Goal: Transaction & Acquisition: Purchase product/service

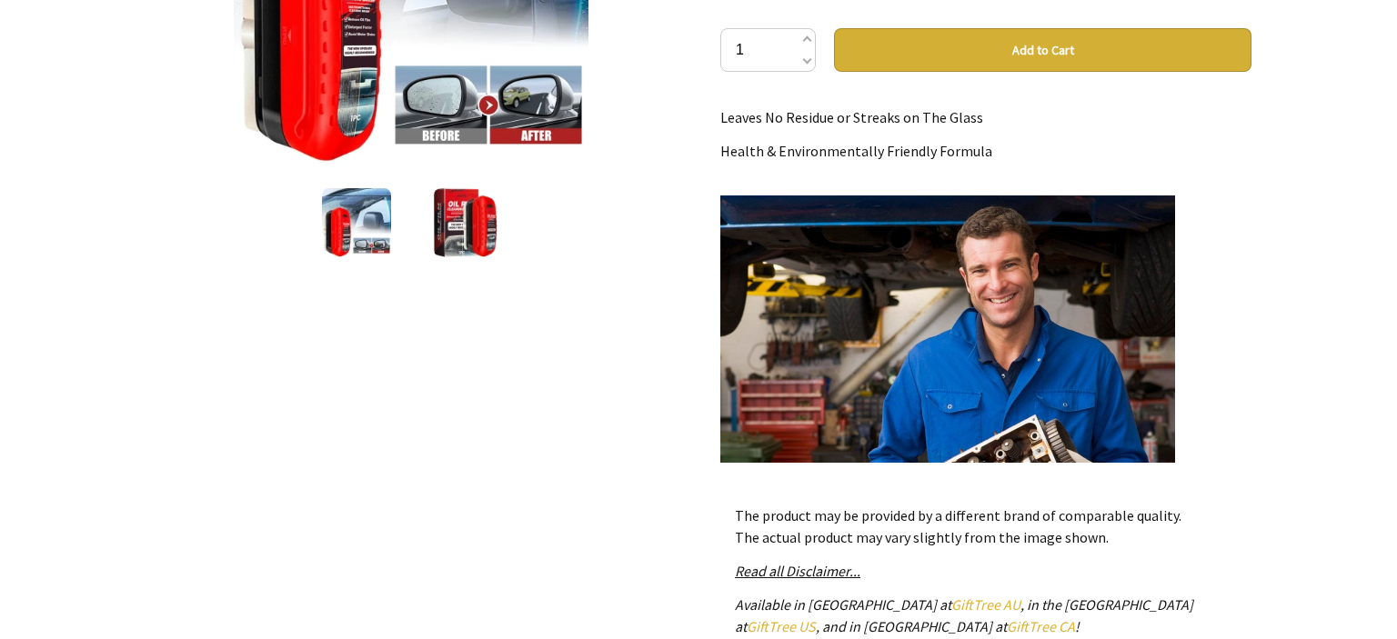
scroll to position [327, 0]
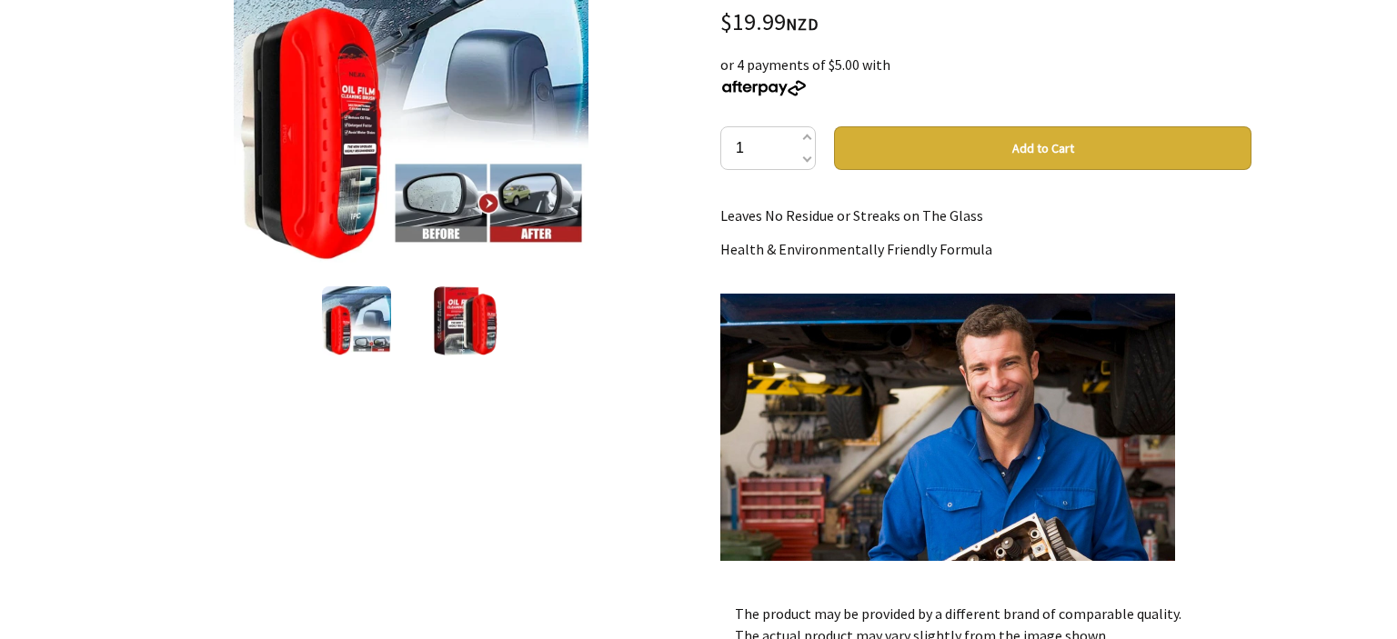
click at [882, 471] on img at bounding box center [947, 521] width 455 height 455
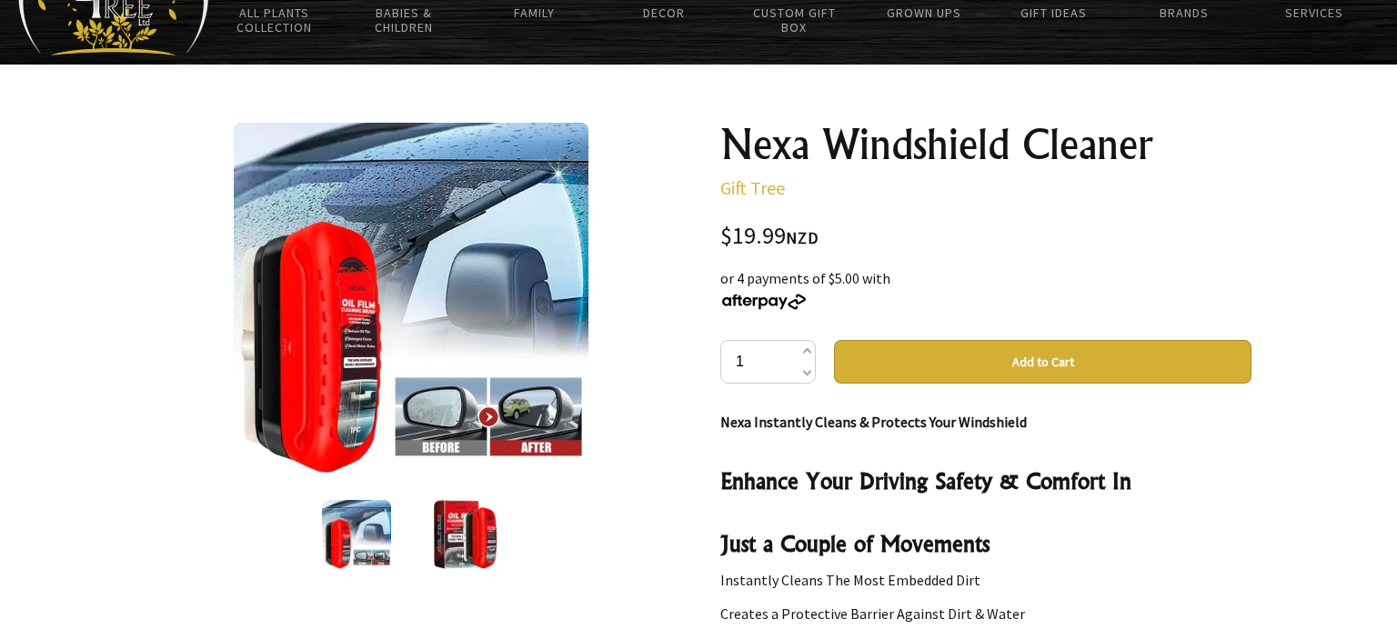
scroll to position [0, 0]
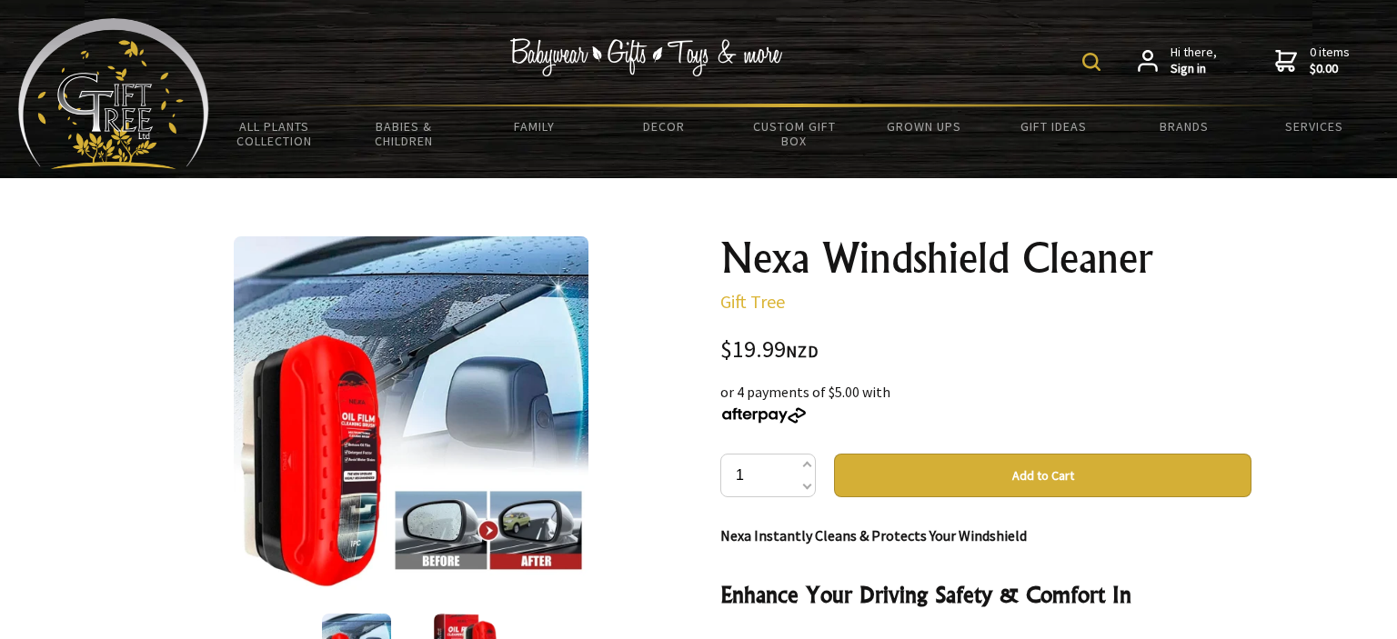
click at [1048, 471] on button "Add to Cart" at bounding box center [1042, 476] width 417 height 44
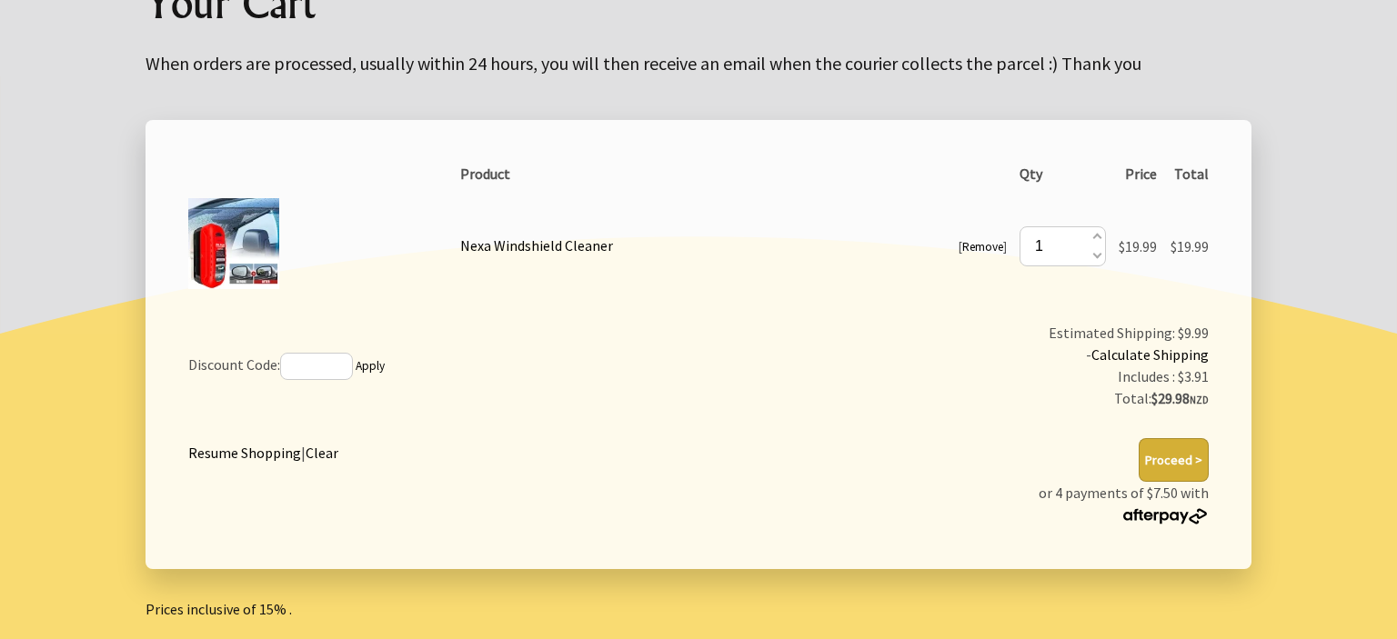
scroll to position [287, 0]
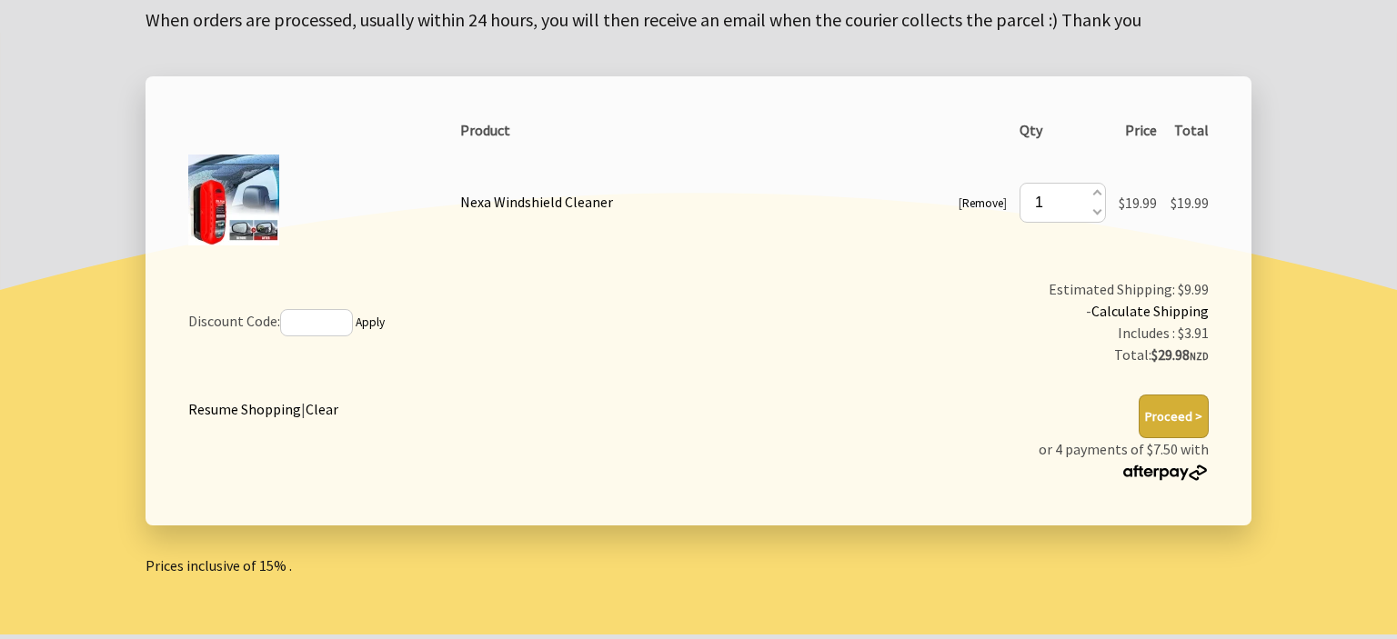
click at [1169, 413] on button "Proceed >" at bounding box center [1173, 417] width 70 height 44
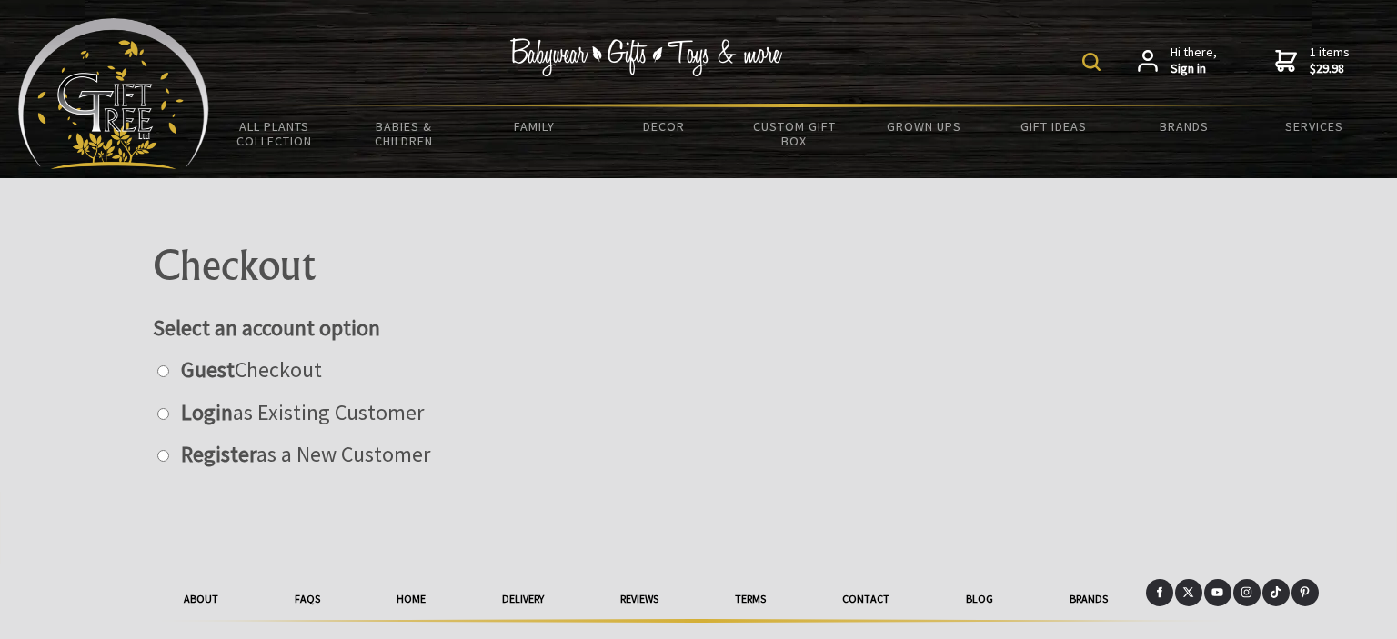
click at [162, 457] on input "radio" at bounding box center [163, 456] width 12 height 12
radio input "true"
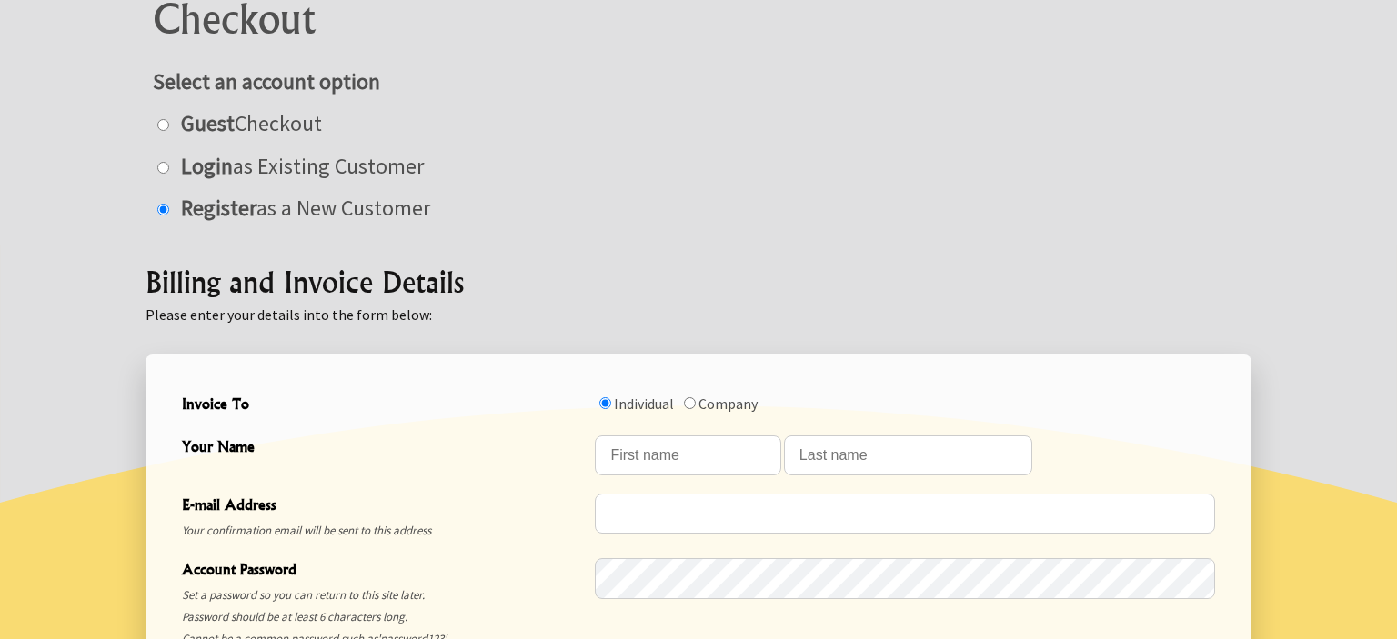
scroll to position [287, 0]
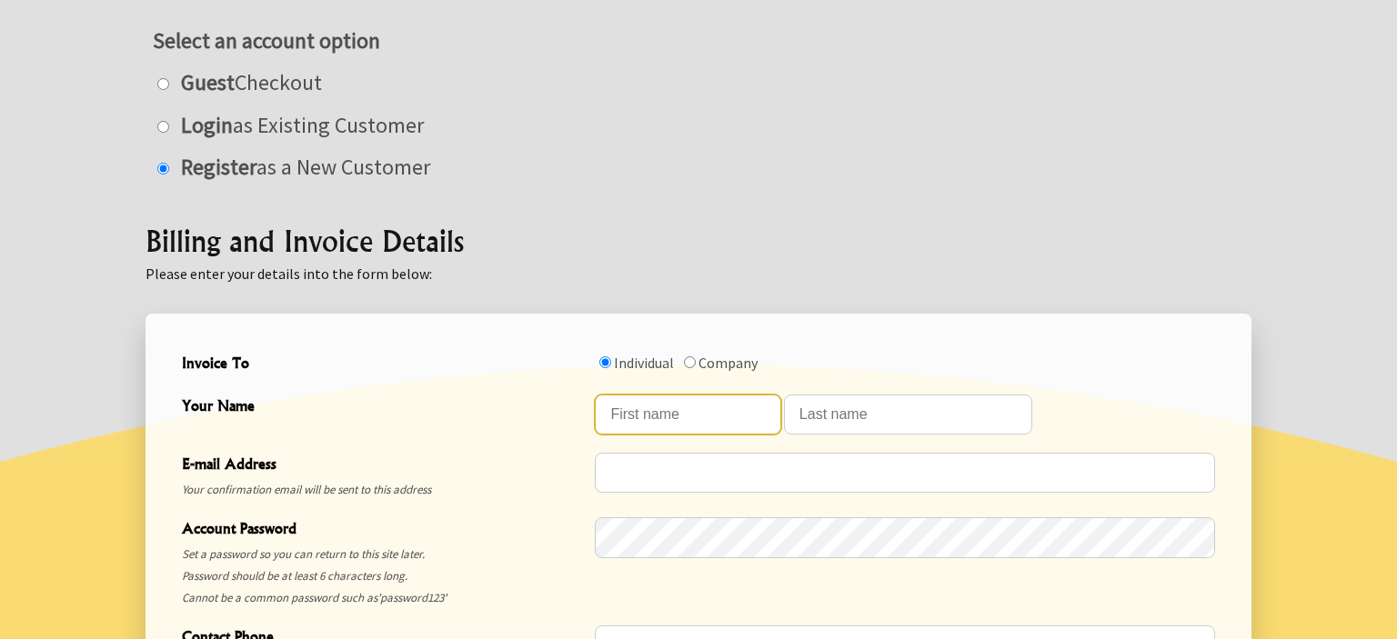
drag, startPoint x: 616, startPoint y: 413, endPoint x: 728, endPoint y: 436, distance: 115.0
click at [617, 413] on input "Your Name" at bounding box center [688, 415] width 186 height 40
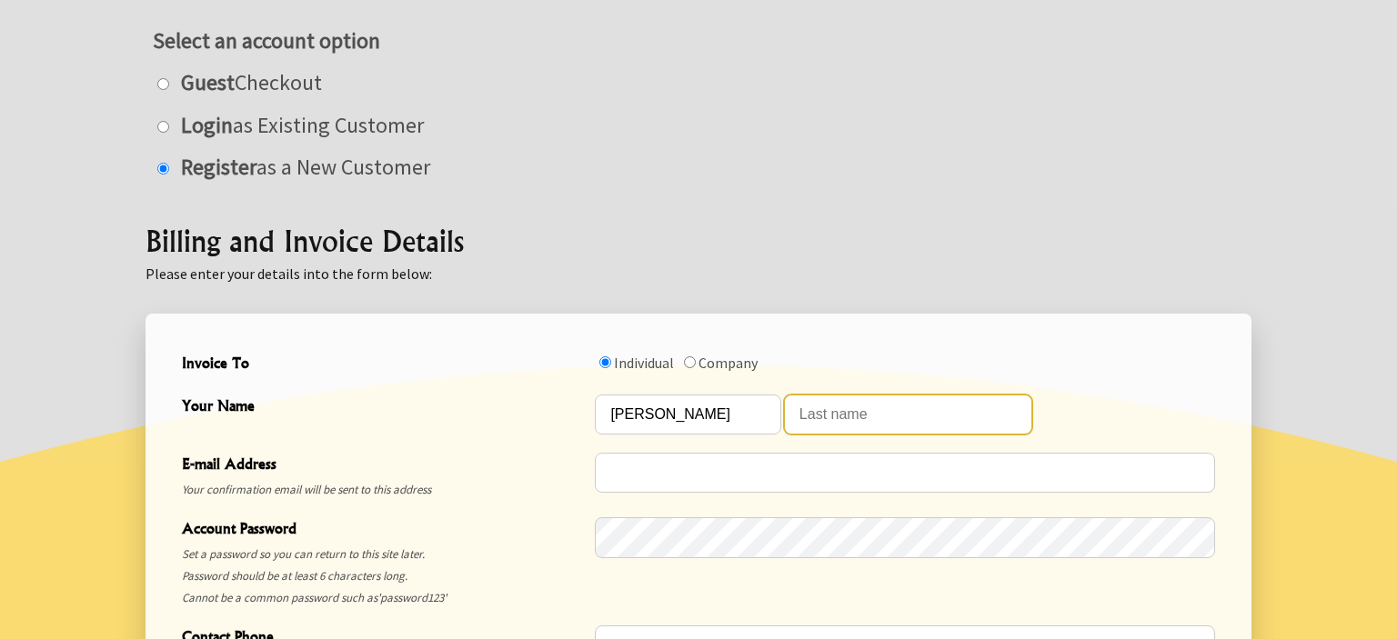
type input "Bob"
click at [800, 415] on input "Your Name" at bounding box center [908, 415] width 248 height 40
type input "Burch"
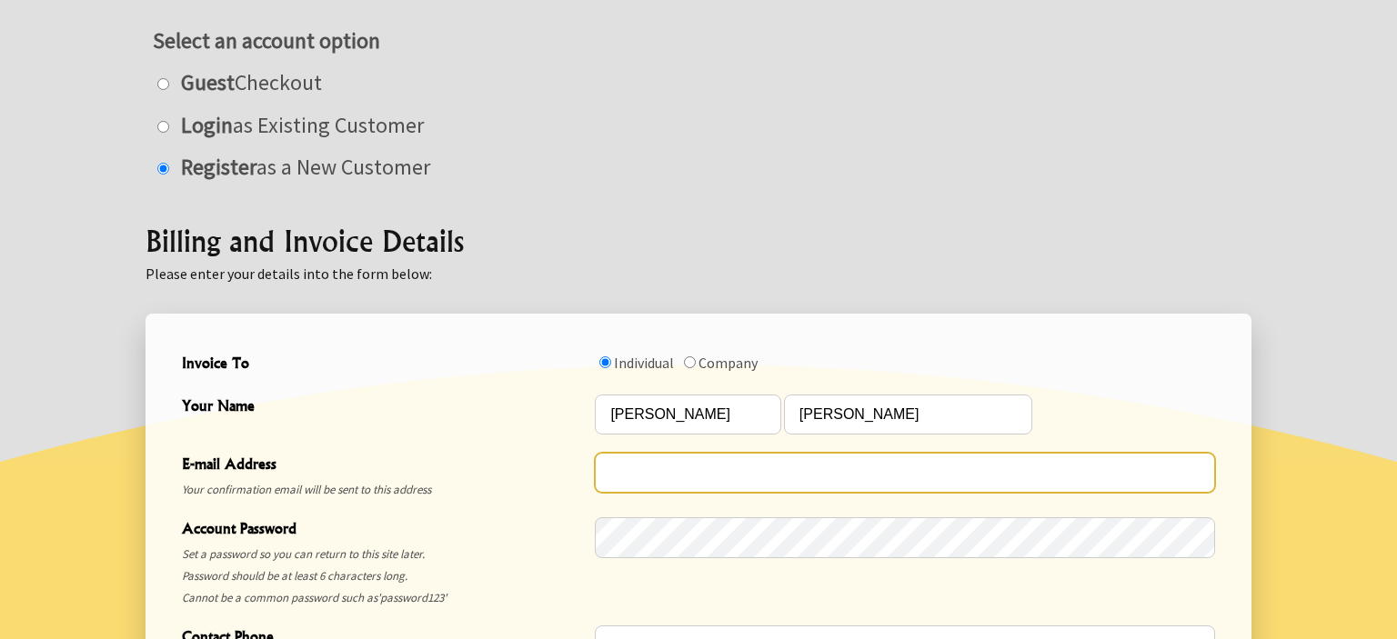
click at [610, 475] on input "E-mail Address" at bounding box center [905, 473] width 620 height 40
type input "[EMAIL_ADDRESS][PERSON_NAME][DOMAIN_NAME]"
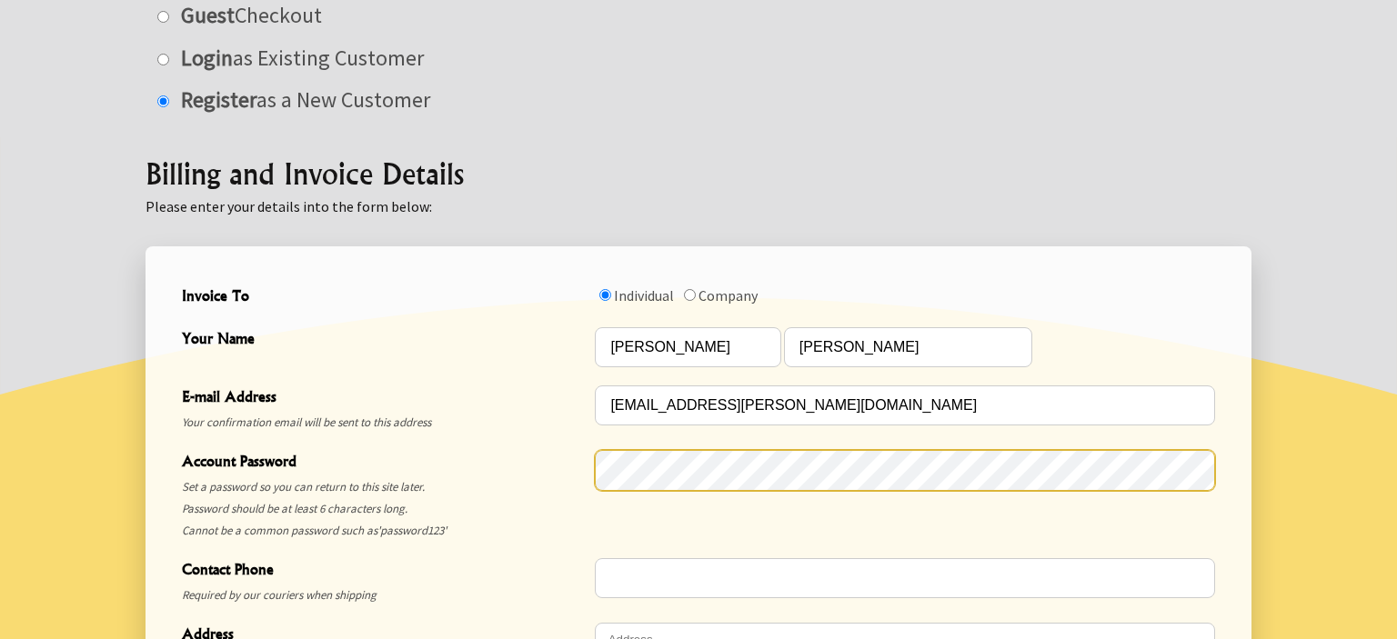
scroll to position [384, 0]
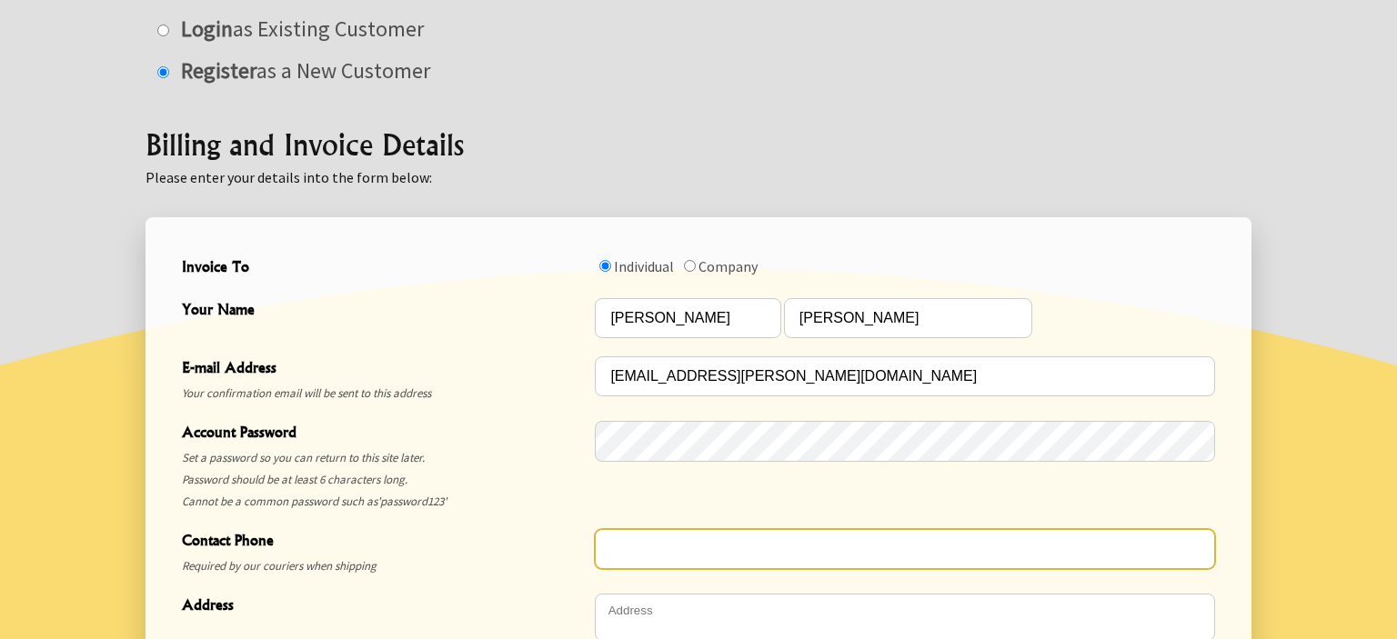
click at [622, 554] on input "Contact Phone" at bounding box center [905, 549] width 620 height 40
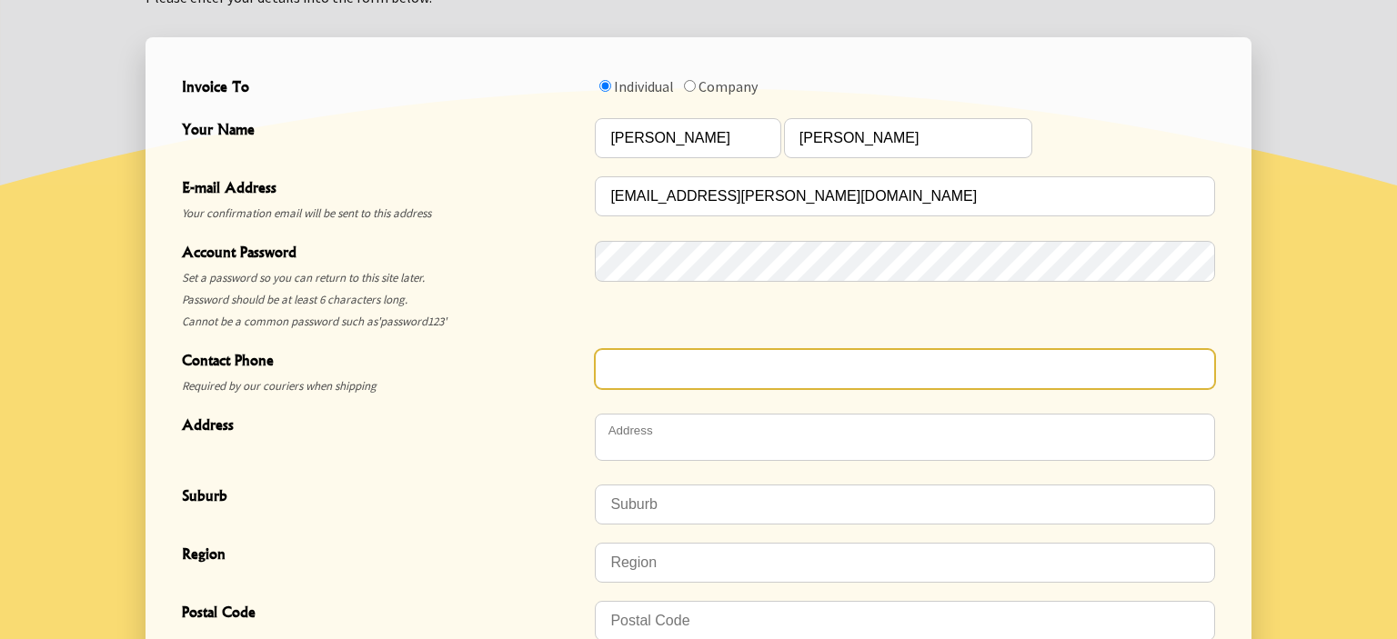
scroll to position [576, 0]
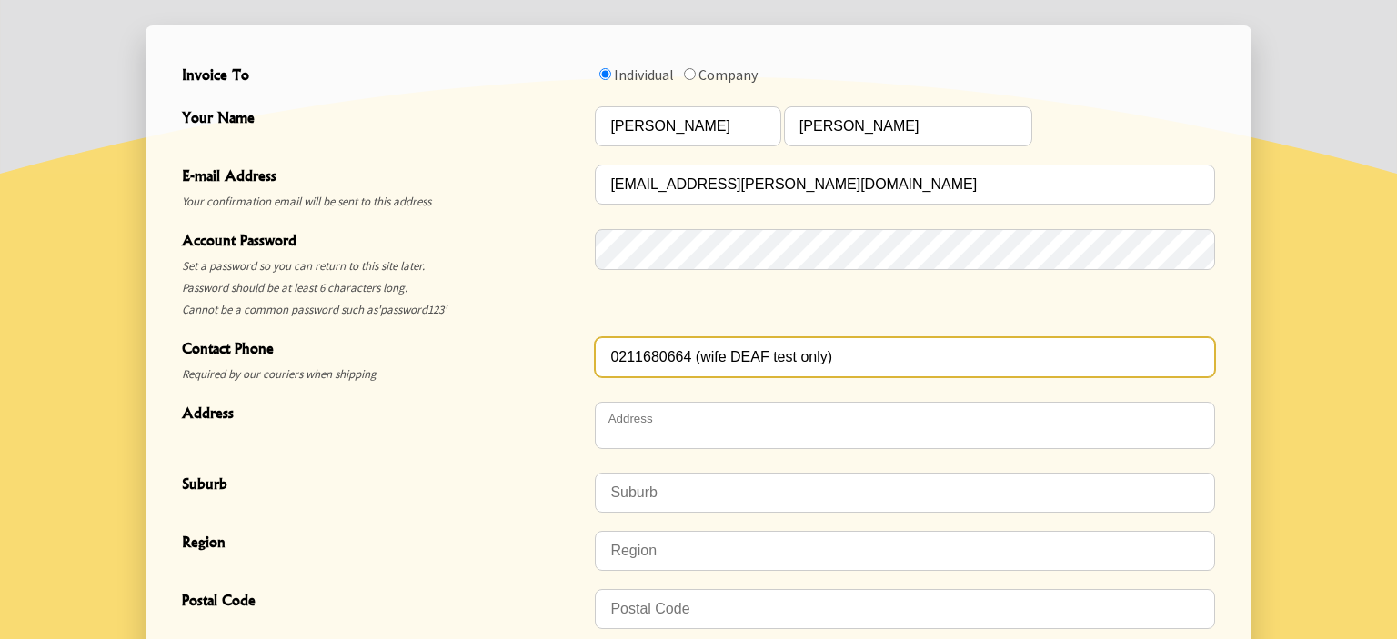
click at [795, 361] on input "0211680664 (wife DEAF test only)" at bounding box center [905, 357] width 620 height 40
drag, startPoint x: 821, startPoint y: 359, endPoint x: 762, endPoint y: 372, distance: 60.5
click at [767, 373] on input "0211680664 (wife DEAF test only)" at bounding box center [905, 357] width 620 height 40
click at [726, 361] on input "0211680664 (wife DEAF TEXT ONLY)" at bounding box center [905, 357] width 620 height 40
click at [736, 356] on input "0211680664 (WIFE DEAF TEXT ONLY)" at bounding box center [905, 357] width 620 height 40
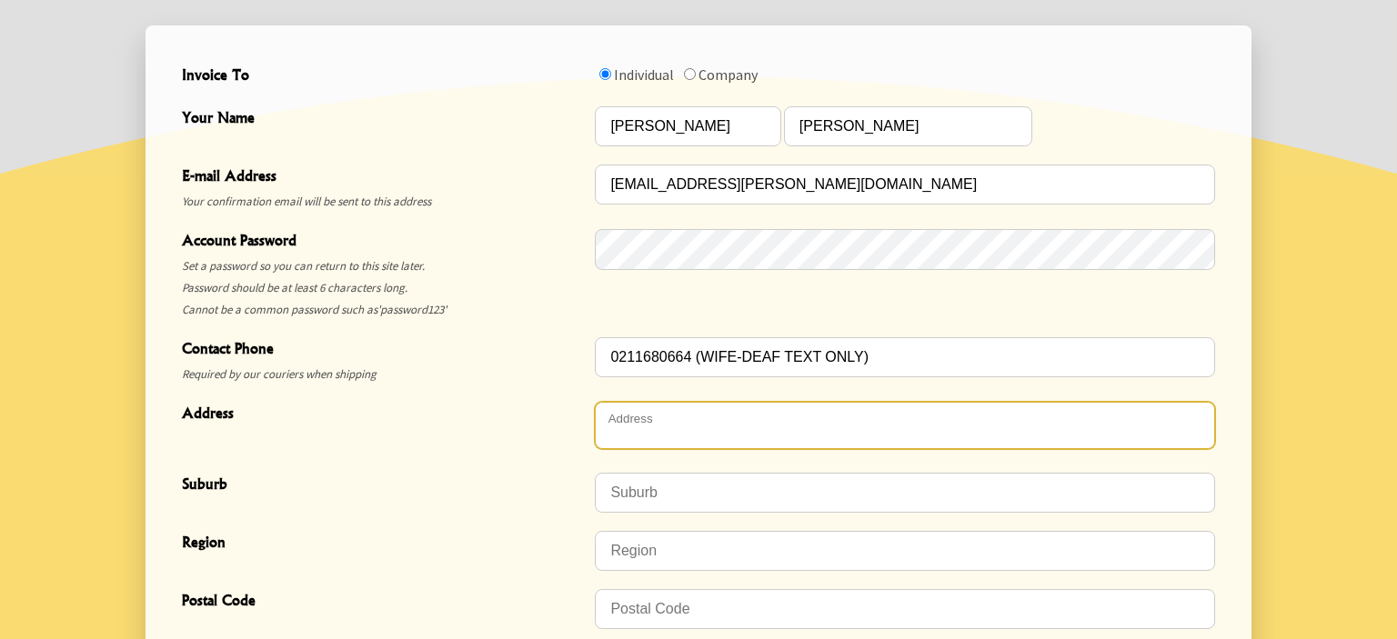
click at [663, 423] on textarea "Address" at bounding box center [905, 425] width 620 height 47
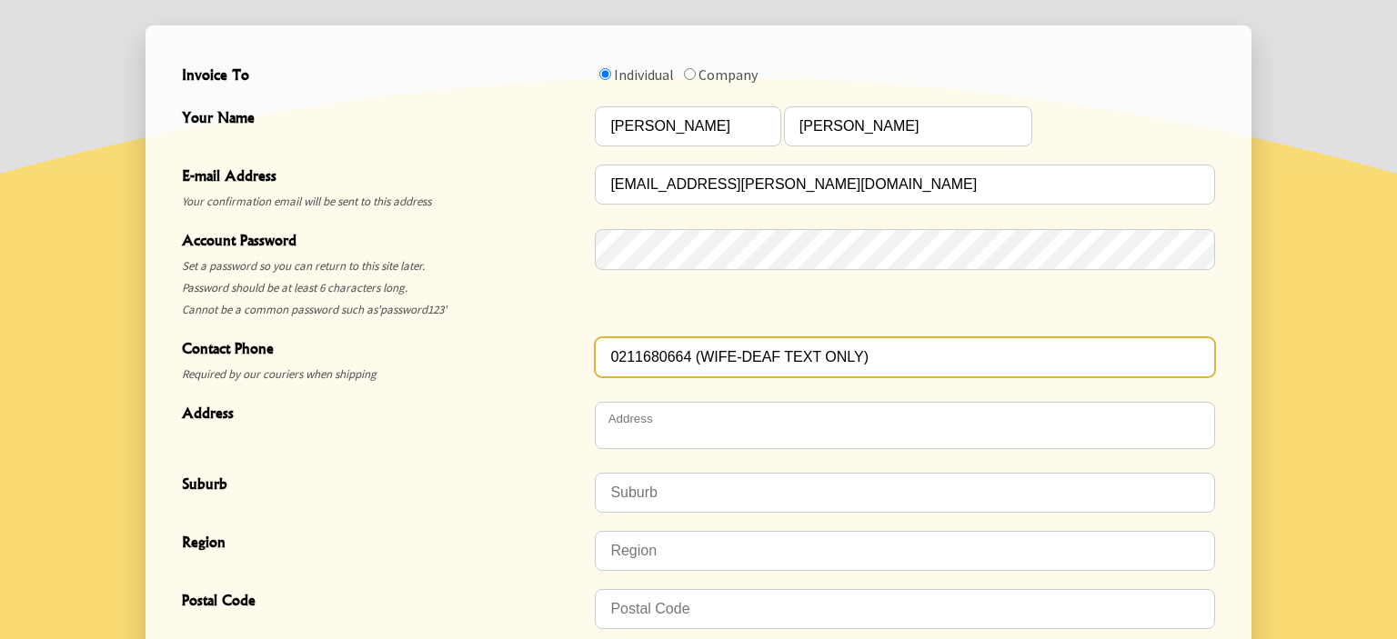
click at [692, 356] on input "0211680664 (WIFE-DEAF TEXT ONLY)" at bounding box center [905, 357] width 620 height 40
type input "0211680664 (WIFE-DEAF TEXT ONLY)"
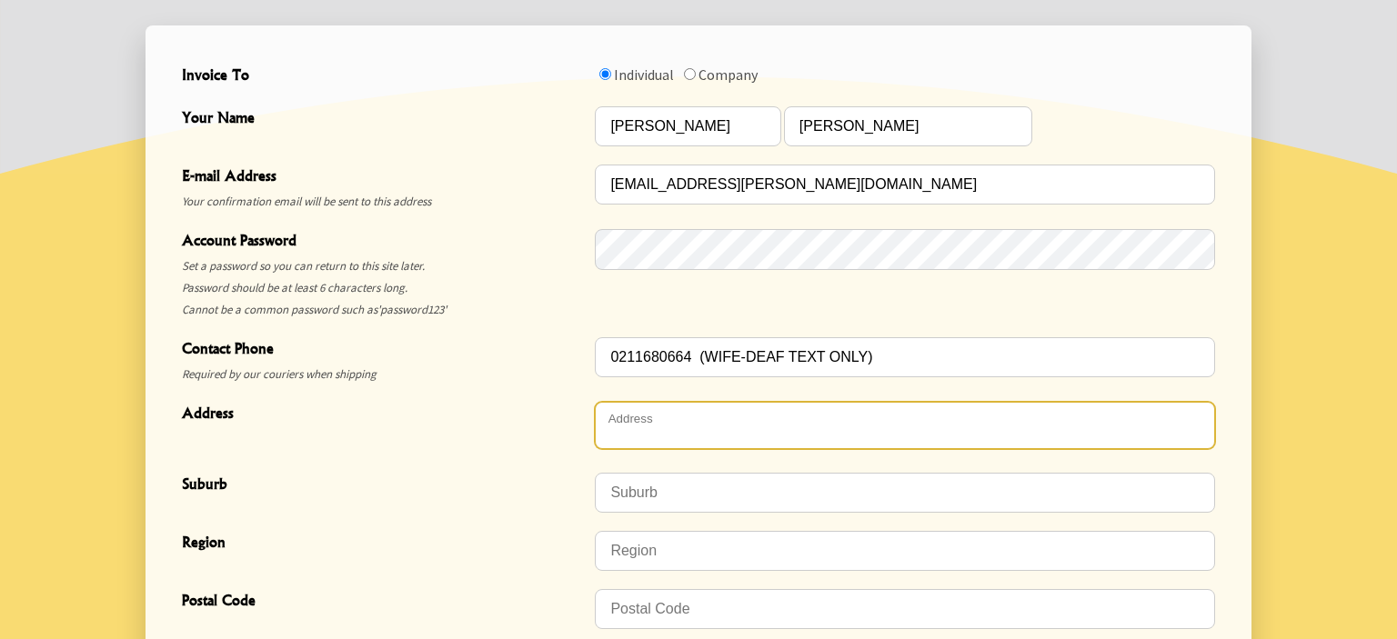
click at [673, 420] on textarea "Address" at bounding box center [905, 425] width 620 height 47
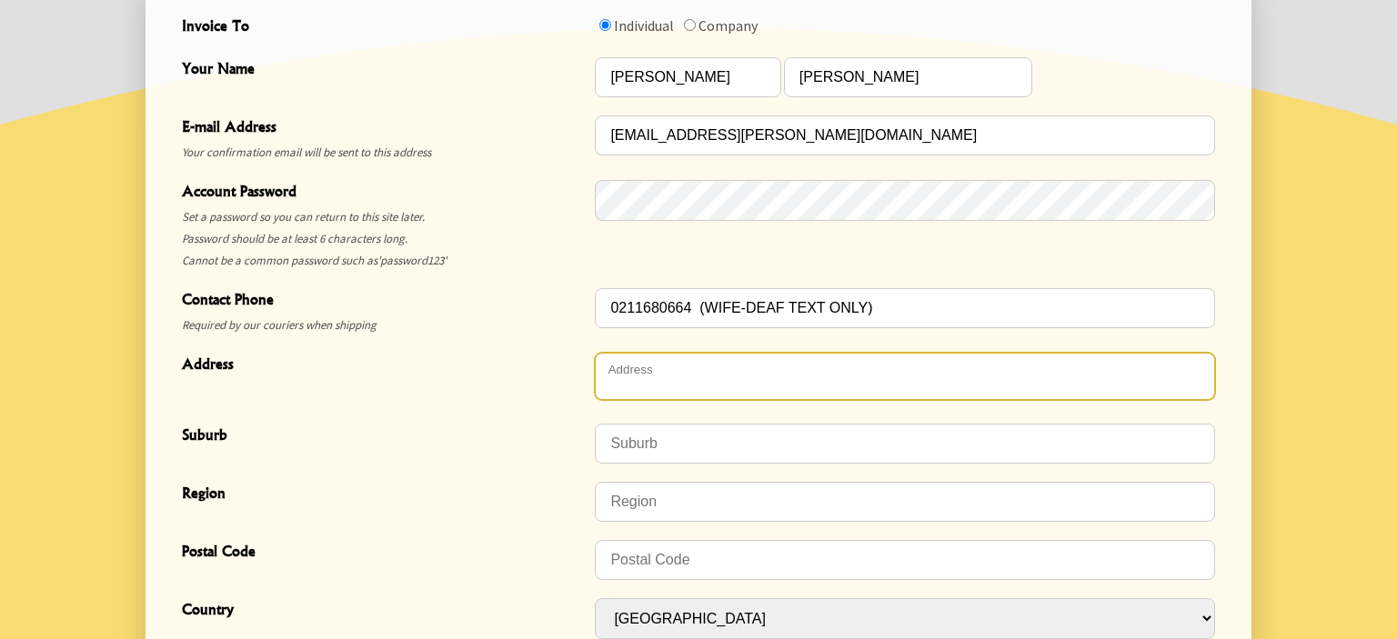
scroll to position [672, 0]
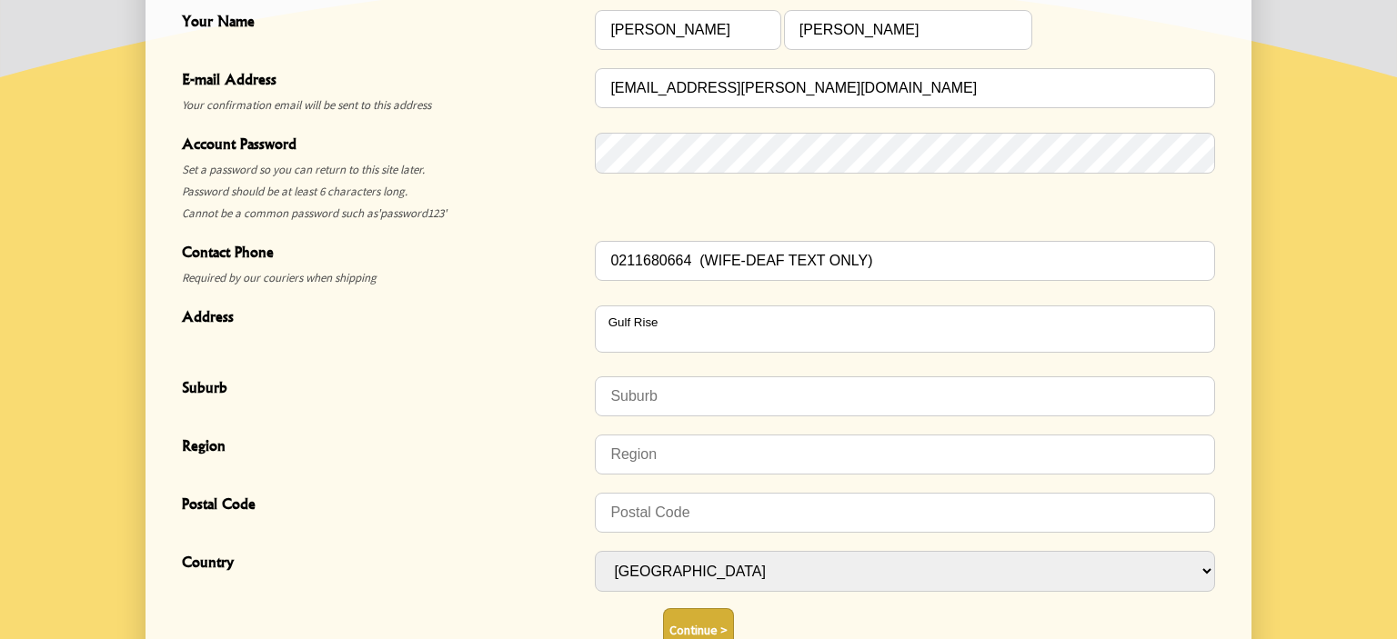
type textarea "89 Symes Drive"
type input "Red Beach"
type input "0932"
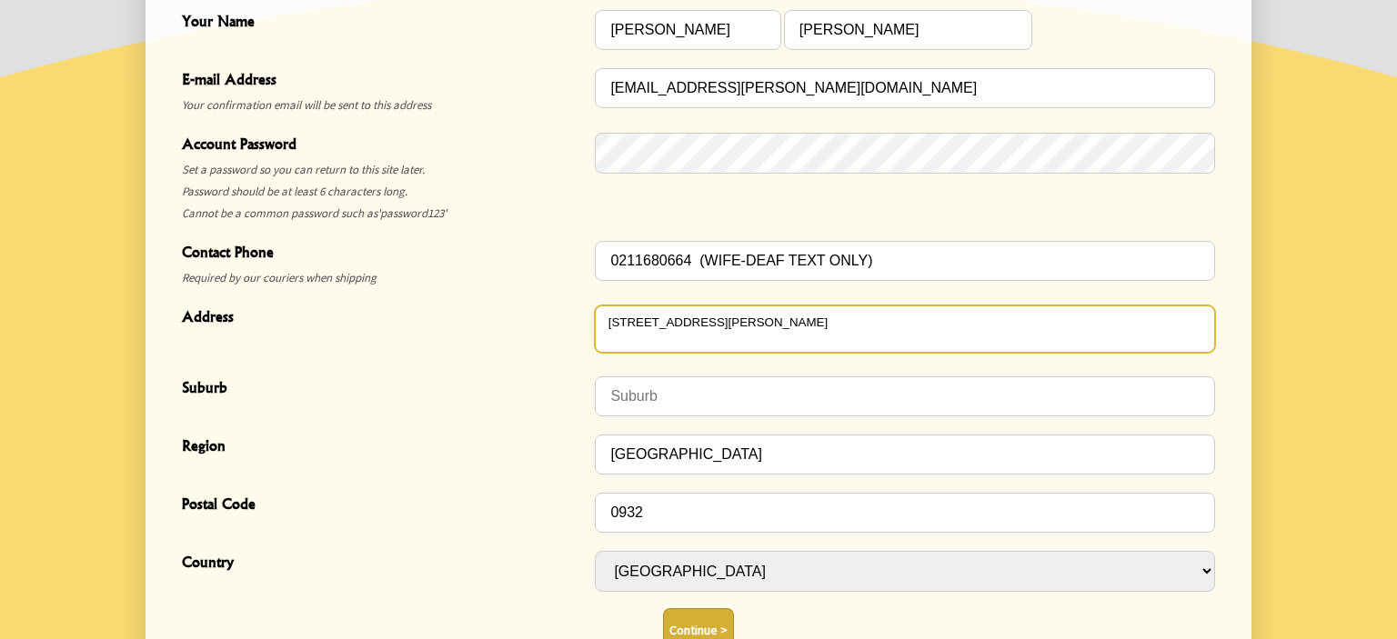
click at [660, 325] on textarea "89 Symes Drive" at bounding box center [905, 329] width 620 height 47
click at [657, 325] on textarea "89 Symes Drive" at bounding box center [905, 329] width 620 height 47
drag, startPoint x: 698, startPoint y: 320, endPoint x: 606, endPoint y: 329, distance: 93.2
click at [606, 329] on textarea "89 Symes Drive" at bounding box center [905, 329] width 620 height 47
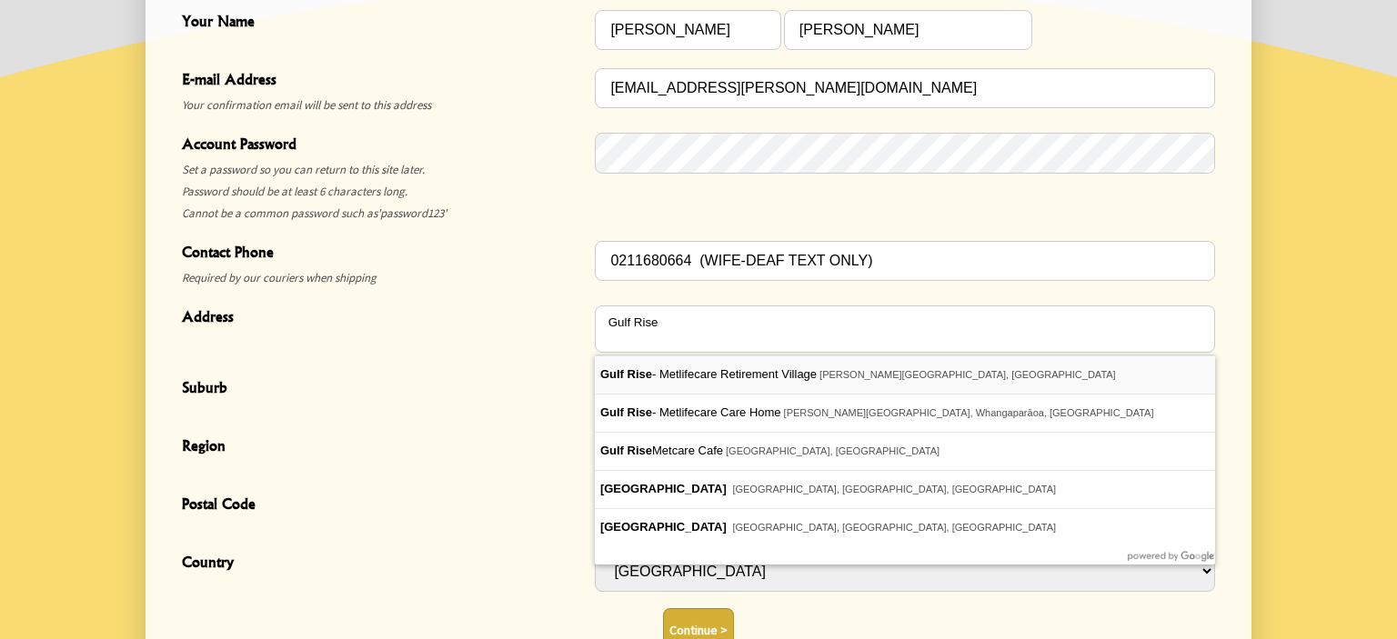
type textarea "89 Symes Drive"
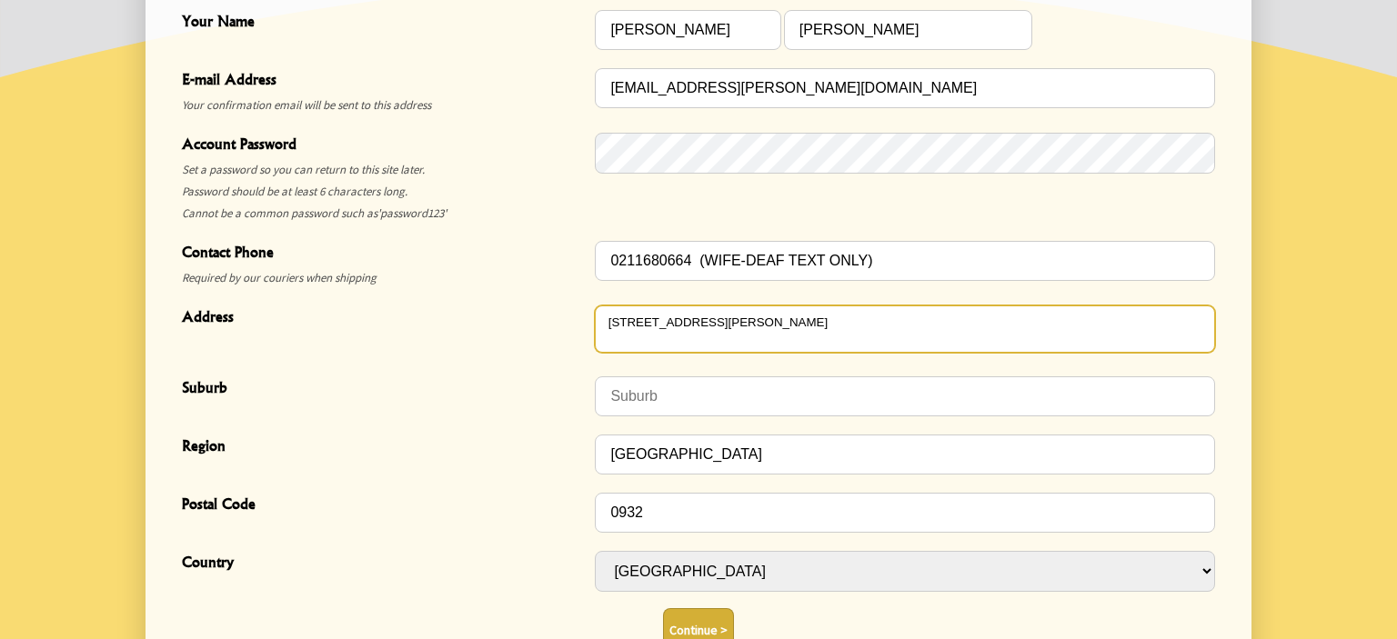
drag, startPoint x: 693, startPoint y: 321, endPoint x: 606, endPoint y: 324, distance: 87.3
click at [606, 324] on textarea "89 Symes Drive" at bounding box center [905, 329] width 620 height 47
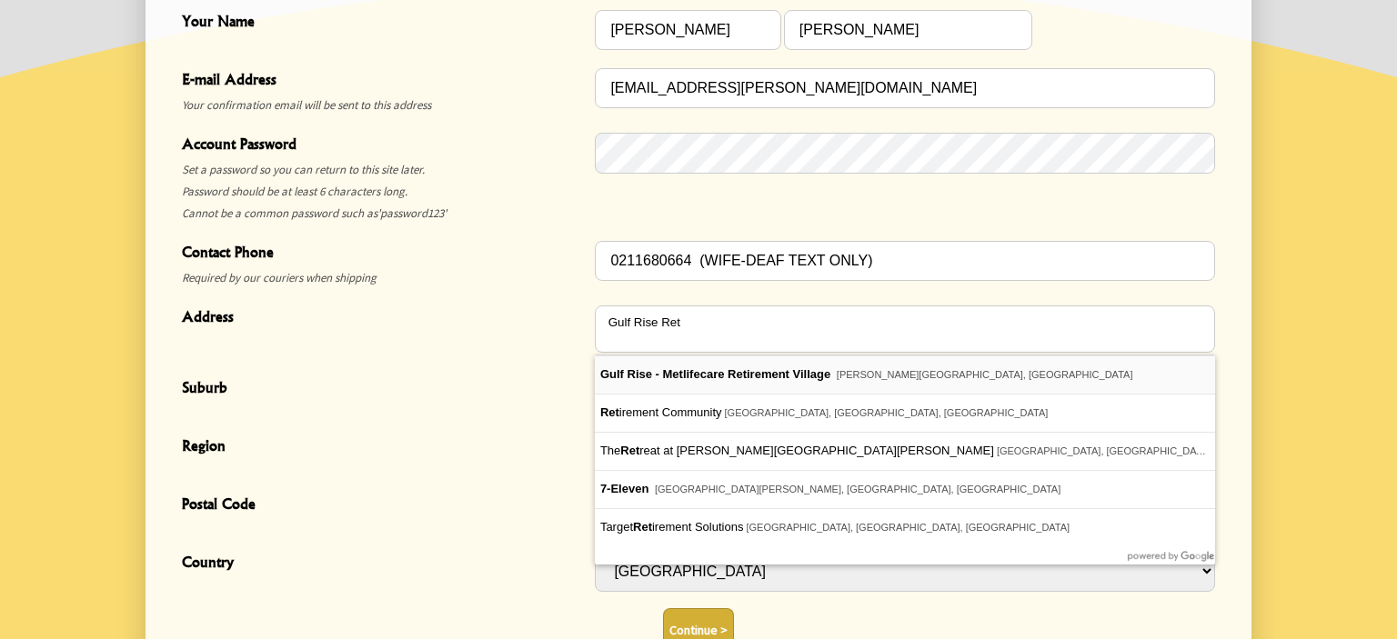
type textarea "89 Symes Drive"
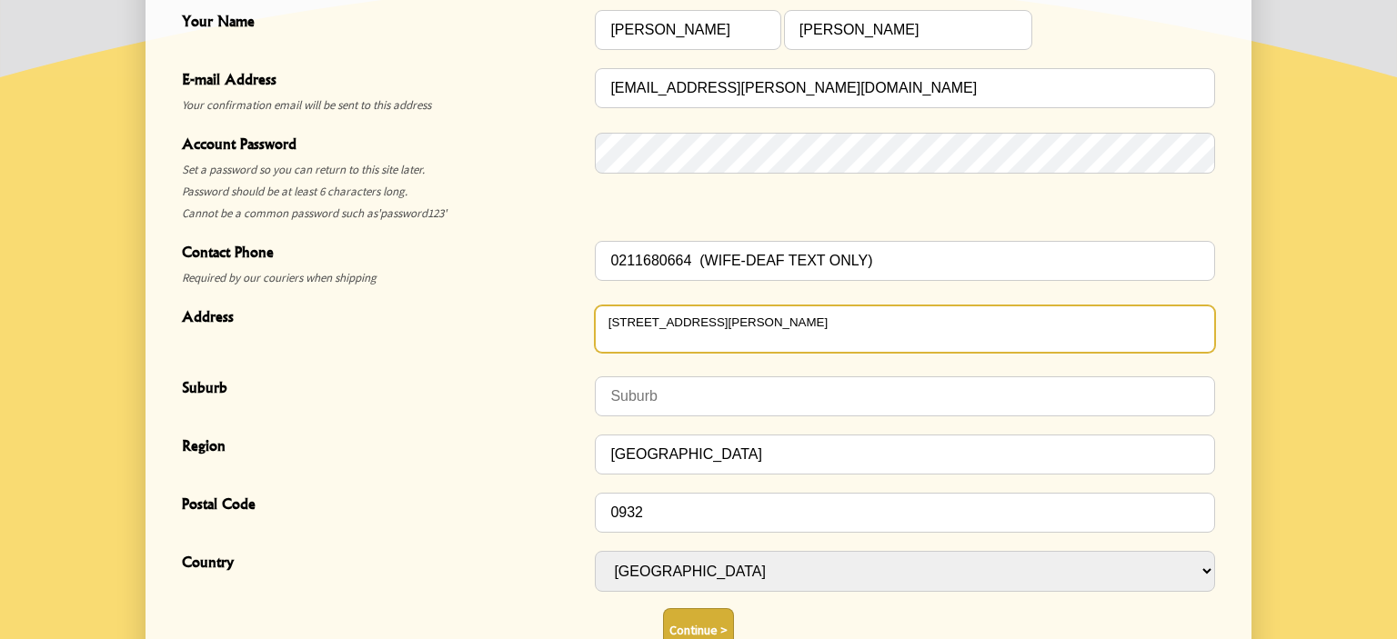
drag, startPoint x: 694, startPoint y: 325, endPoint x: 591, endPoint y: 331, distance: 103.0
click at [595, 331] on textarea "89 Symes Drive" at bounding box center [905, 329] width 620 height 47
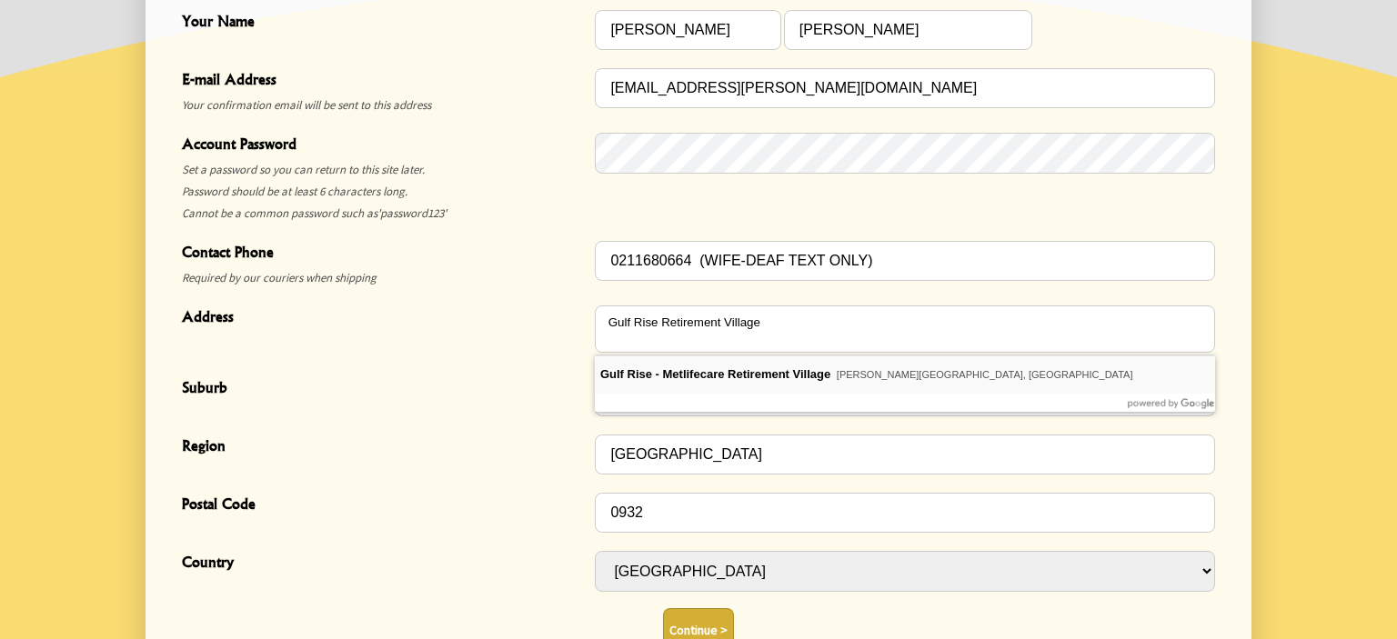
type textarea "89 Symes Drive"
drag, startPoint x: 611, startPoint y: 369, endPoint x: 617, endPoint y: 377, distance: 9.8
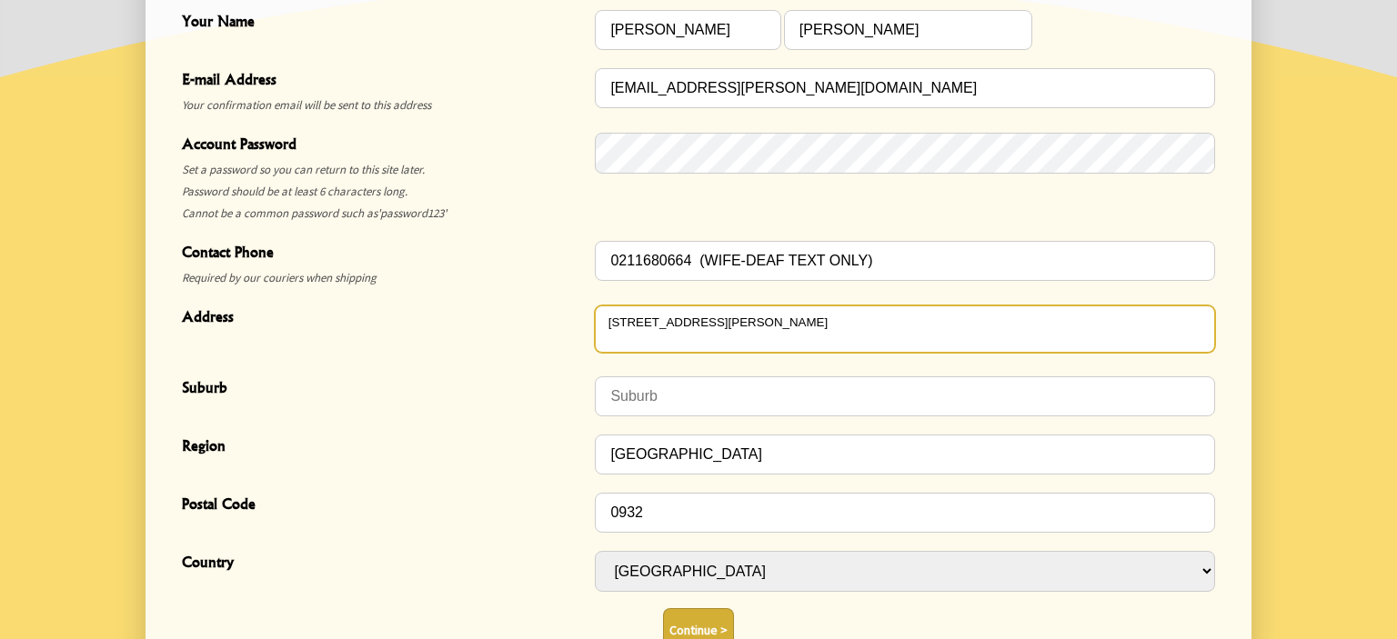
drag, startPoint x: 697, startPoint y: 325, endPoint x: 580, endPoint y: 329, distance: 117.4
click at [595, 329] on textarea "89 Symes Drive" at bounding box center [905, 329] width 620 height 47
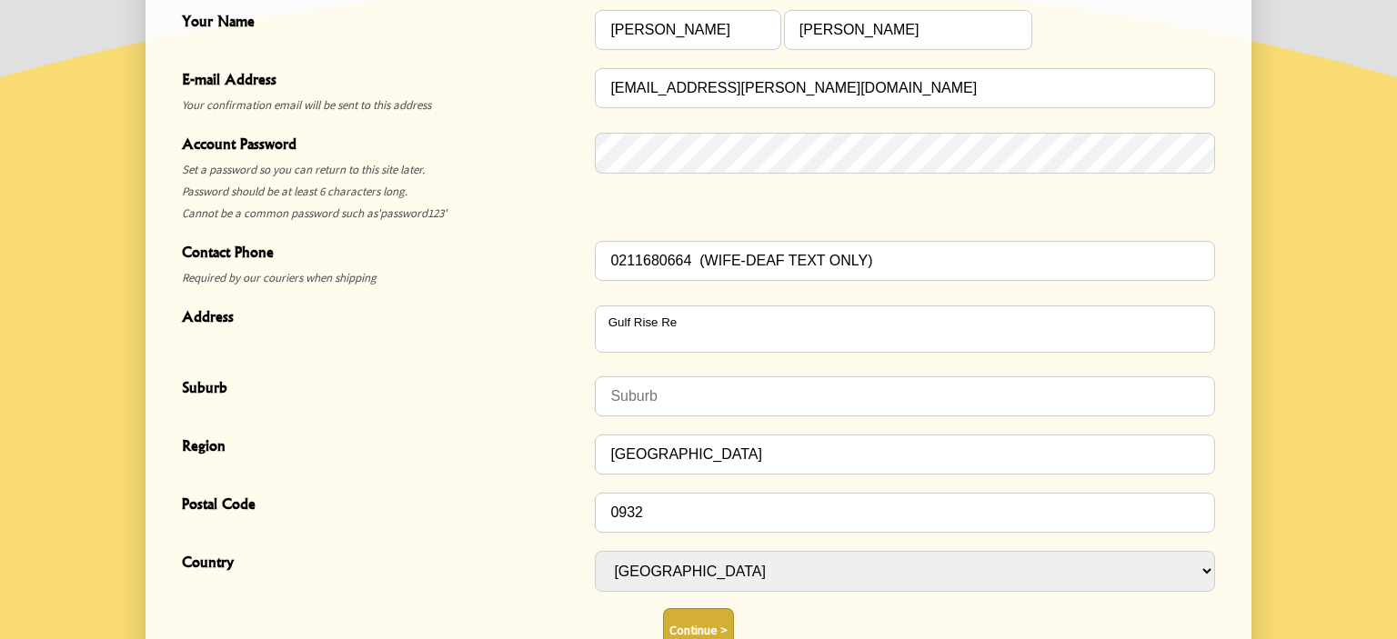
type textarea "89 Symes Drive"
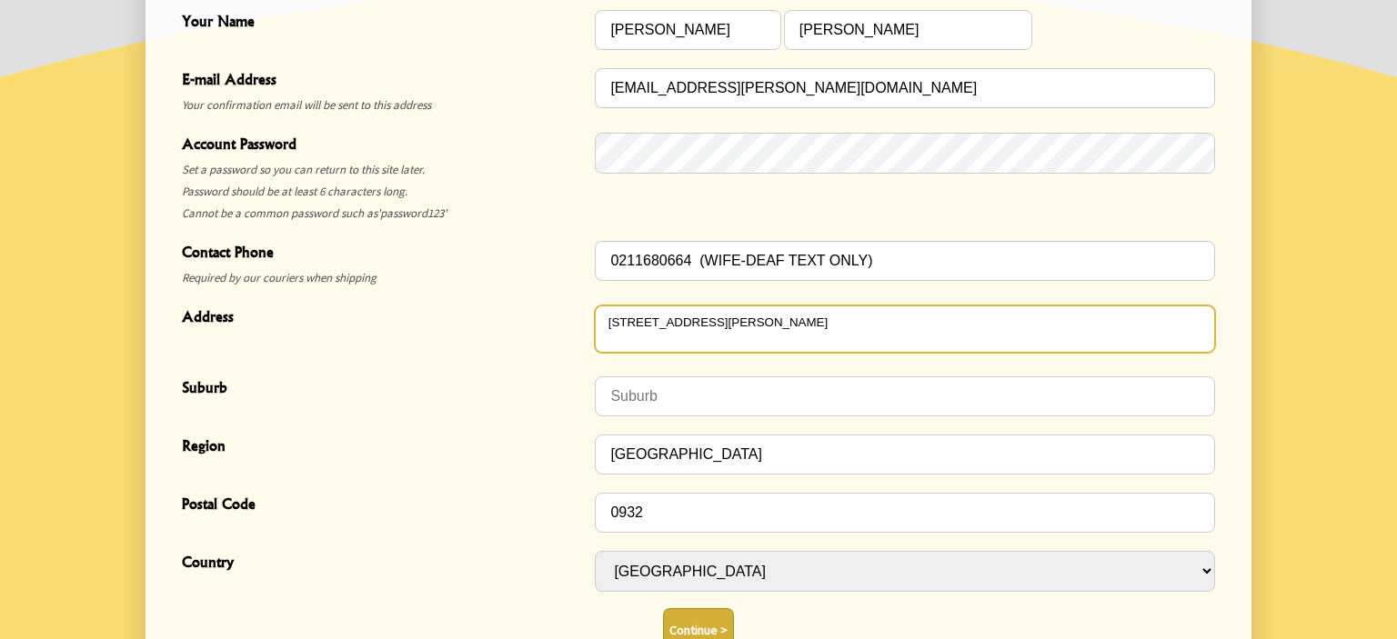
drag, startPoint x: 689, startPoint y: 326, endPoint x: 619, endPoint y: 349, distance: 73.9
click at [601, 349] on textarea "89 Symes Drive" at bounding box center [905, 329] width 620 height 47
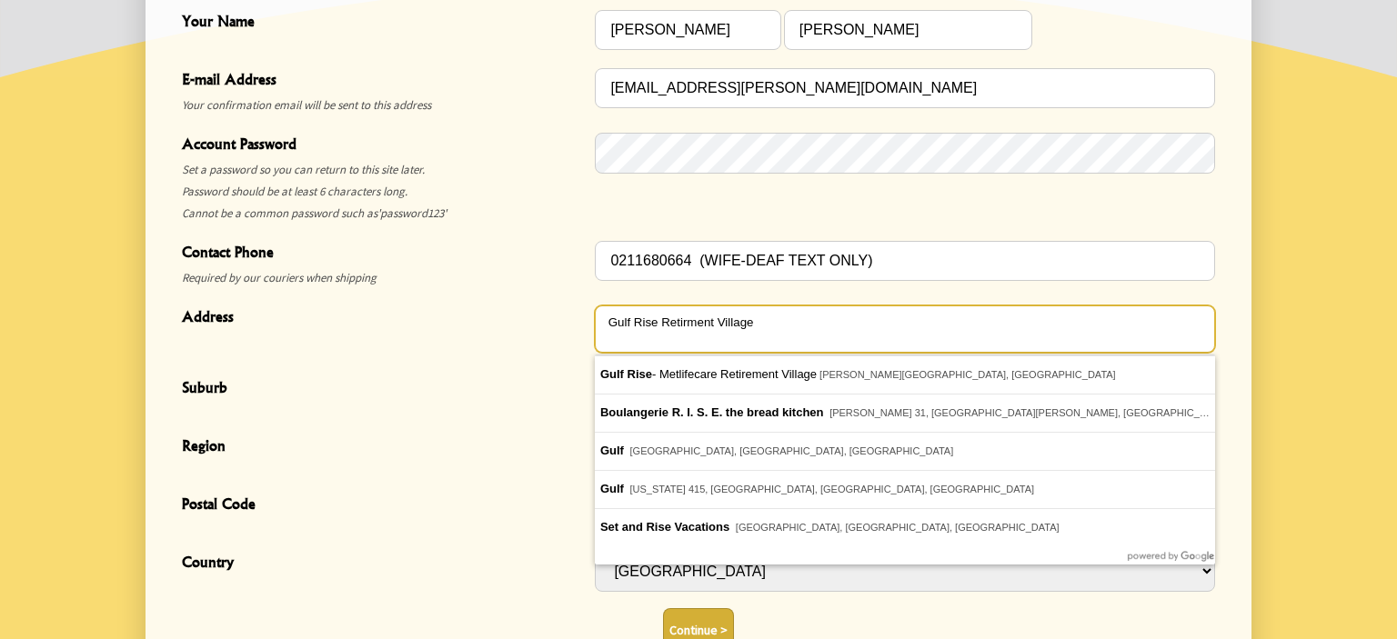
click at [686, 319] on textarea "Gulf Rise Retirment Village" at bounding box center [905, 329] width 620 height 47
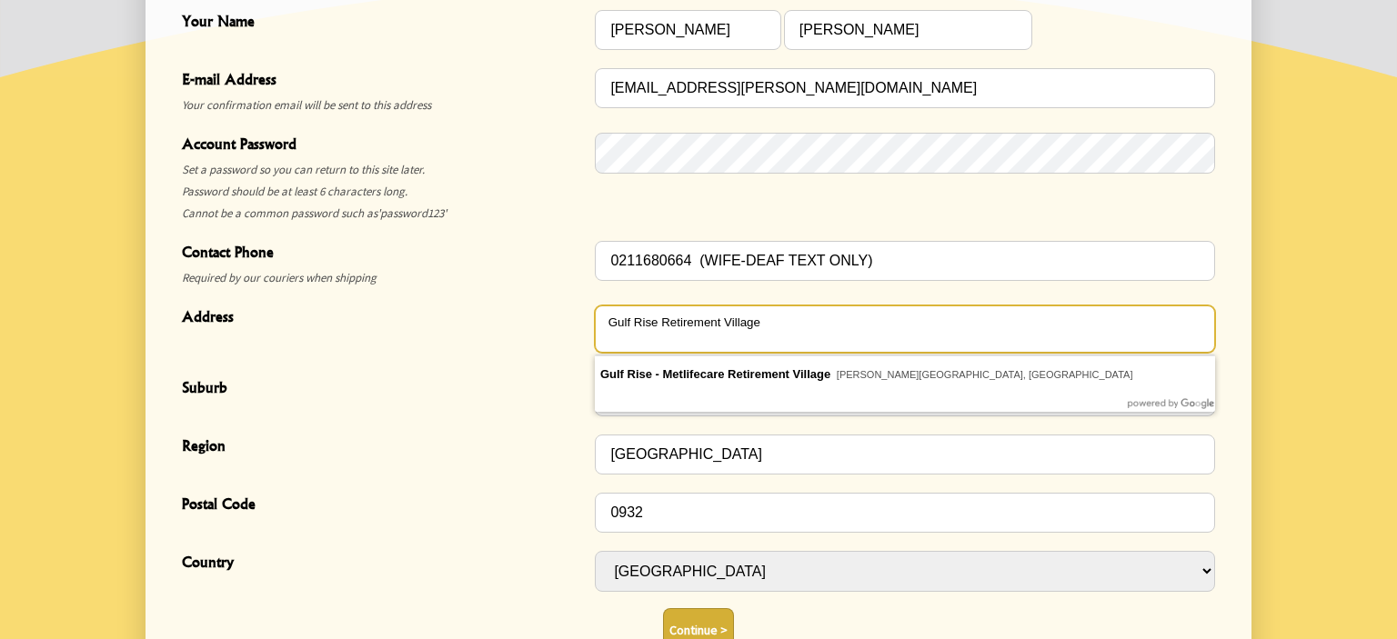
click at [760, 326] on textarea "Gulf Rise Retirement Village" at bounding box center [905, 329] width 620 height 47
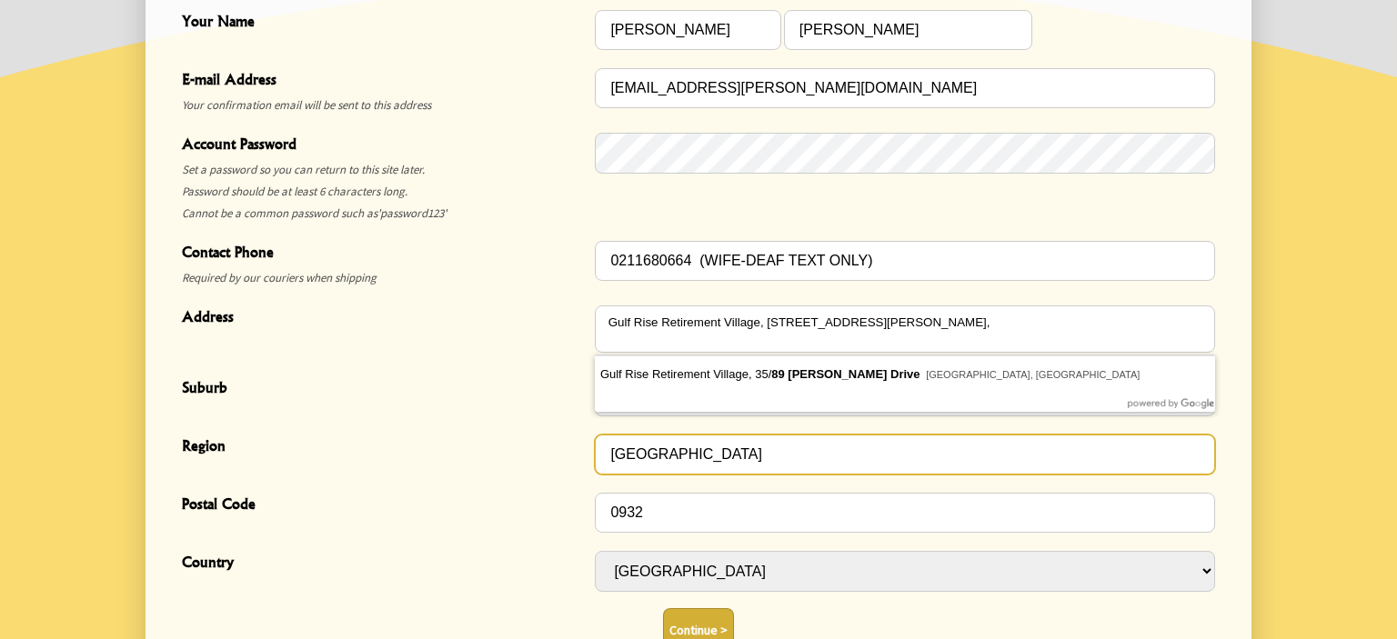
click at [686, 447] on input "Red Beach" at bounding box center [905, 455] width 620 height 40
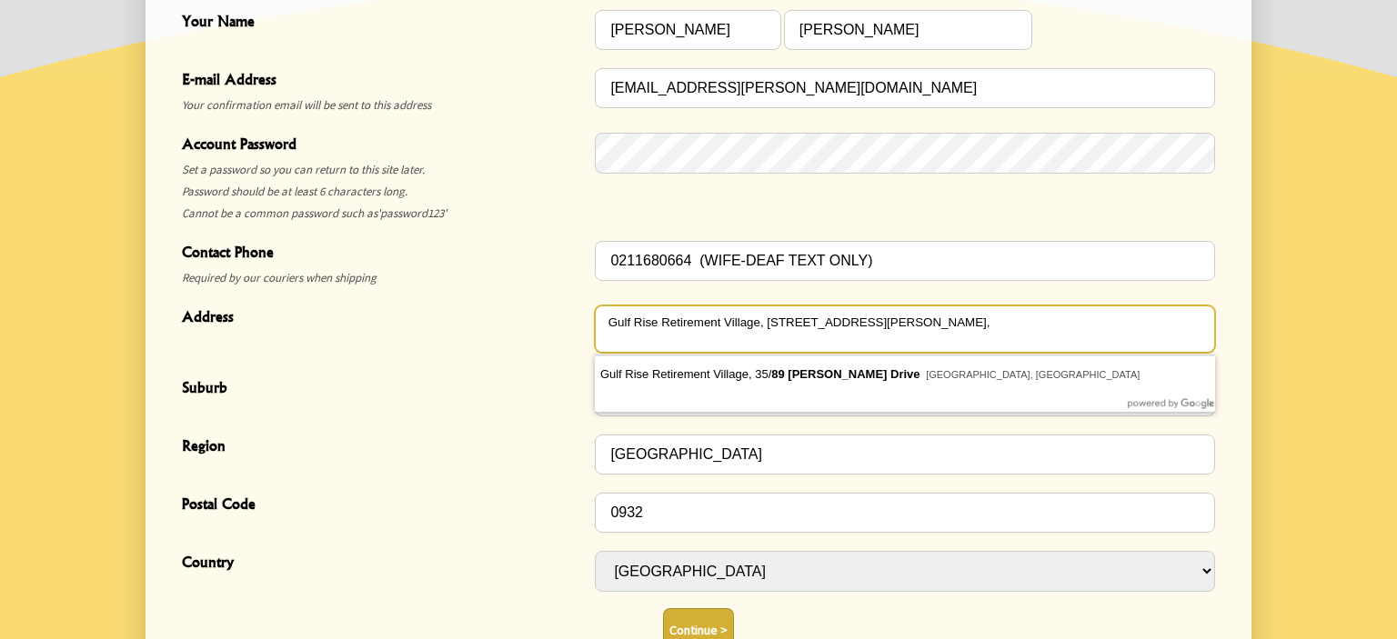
drag, startPoint x: 878, startPoint y: 318, endPoint x: 962, endPoint y: 322, distance: 84.6
click at [962, 319] on textarea "Gulf Rise Retirement Village, 35/89 Symes Drive, Red Beach," at bounding box center [905, 329] width 620 height 47
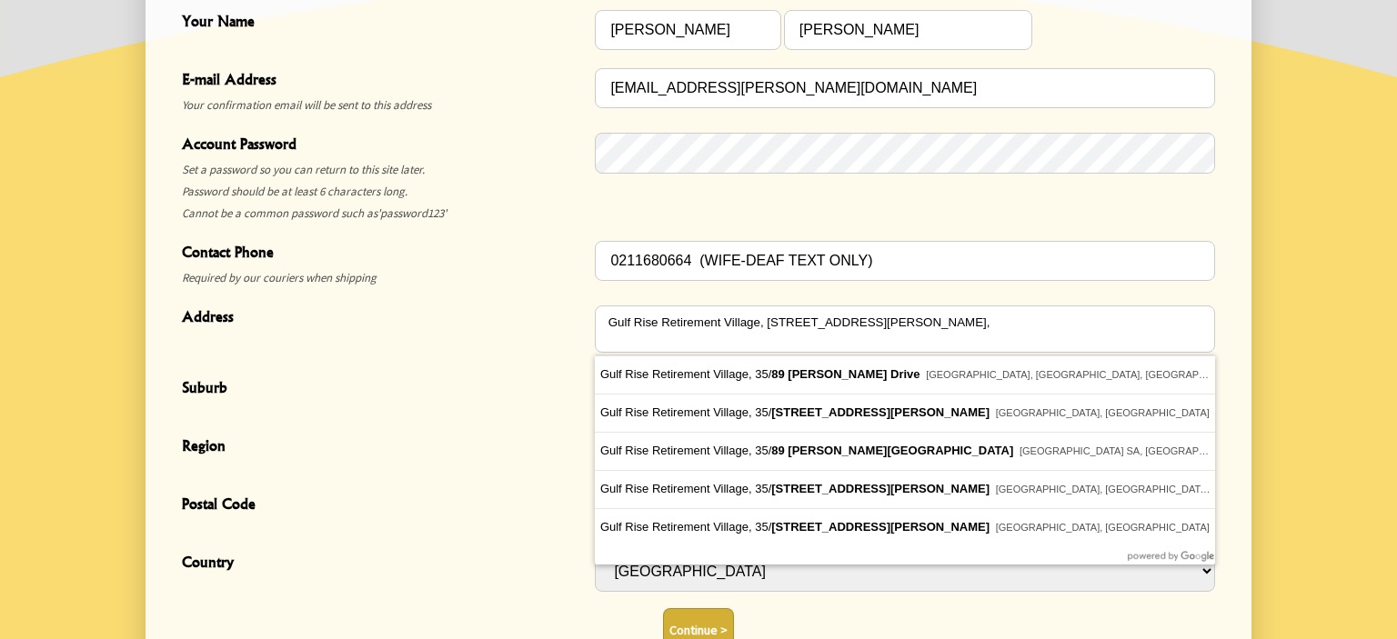
type textarea "Gulf Rise Retirement Village, 35/89 Symes Drive,"
click at [541, 463] on div "Region" at bounding box center [388, 455] width 413 height 44
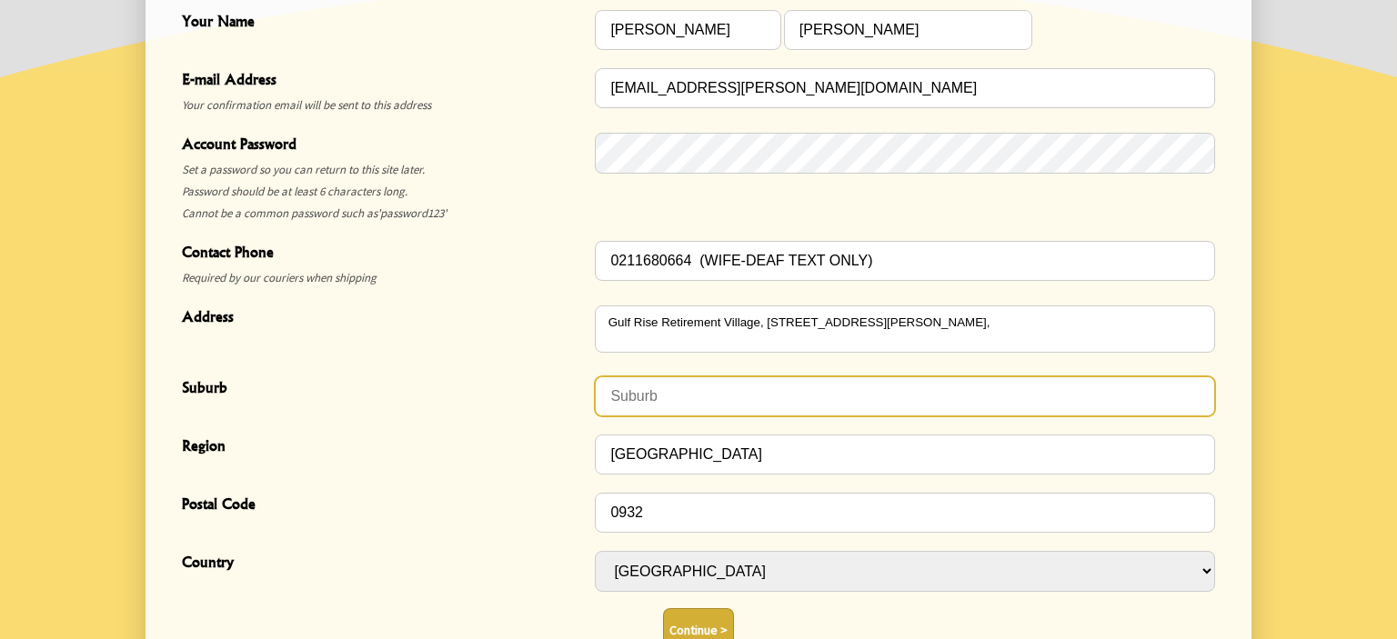
click at [616, 391] on input "Suburb" at bounding box center [905, 396] width 620 height 40
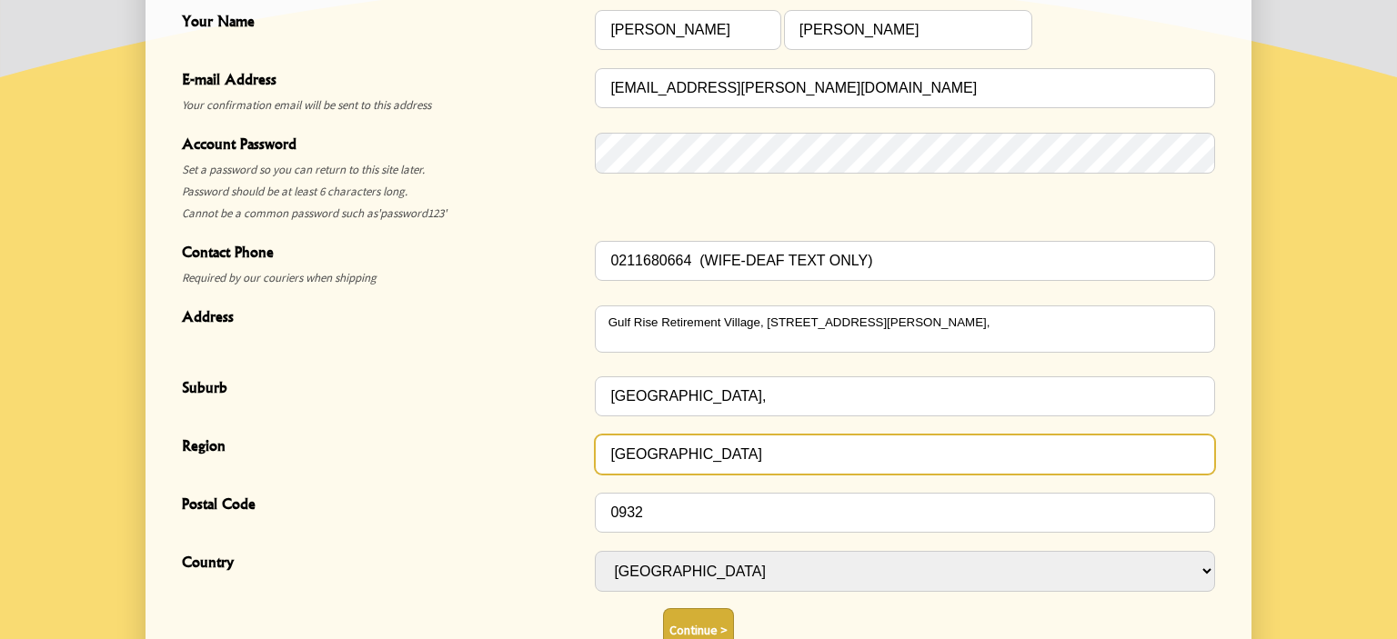
type input "Red Beach,"
drag, startPoint x: 674, startPoint y: 453, endPoint x: 587, endPoint y: 456, distance: 86.5
click at [595, 456] on input "Red Beach" at bounding box center [905, 455] width 620 height 40
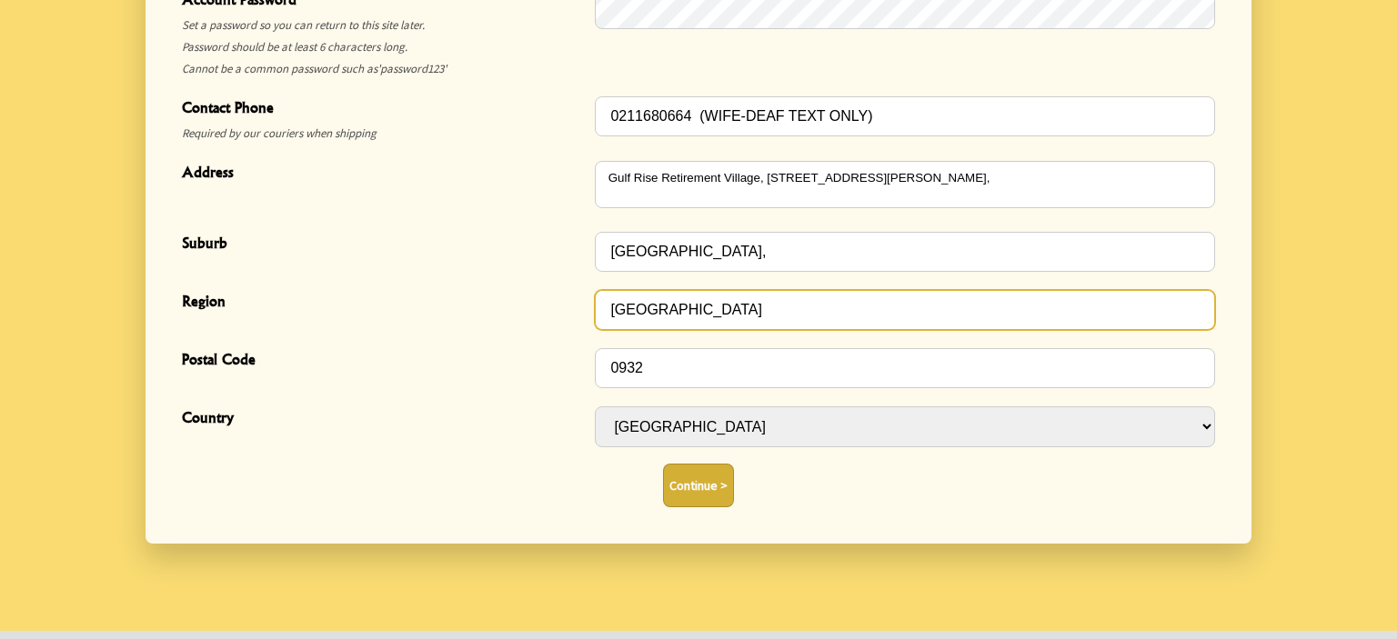
scroll to position [864, 0]
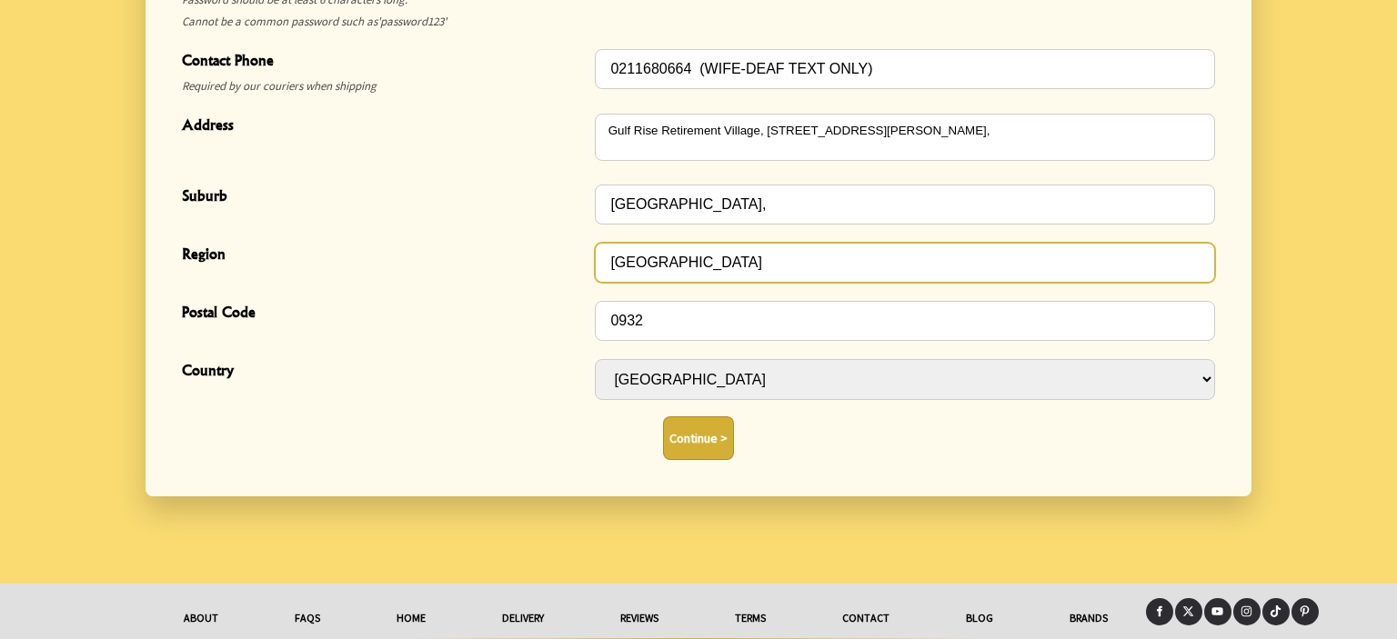
type input "AUCKLAND"
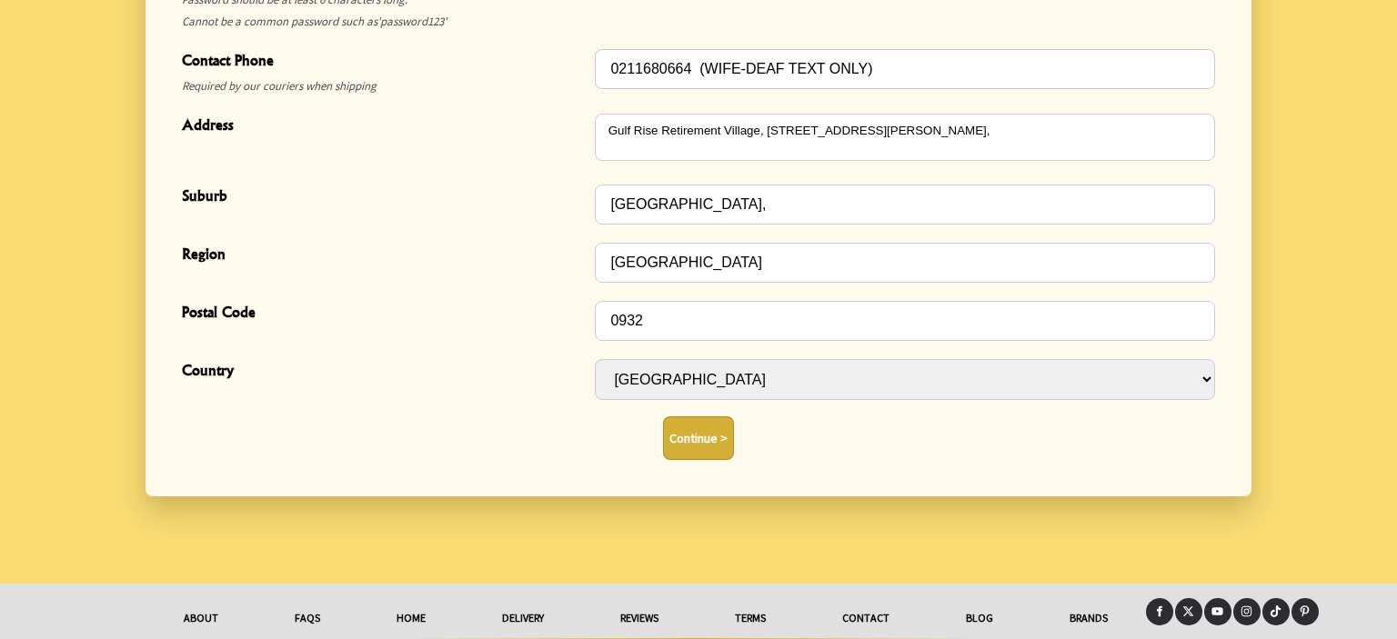
click at [702, 436] on button "Continue >" at bounding box center [698, 438] width 71 height 44
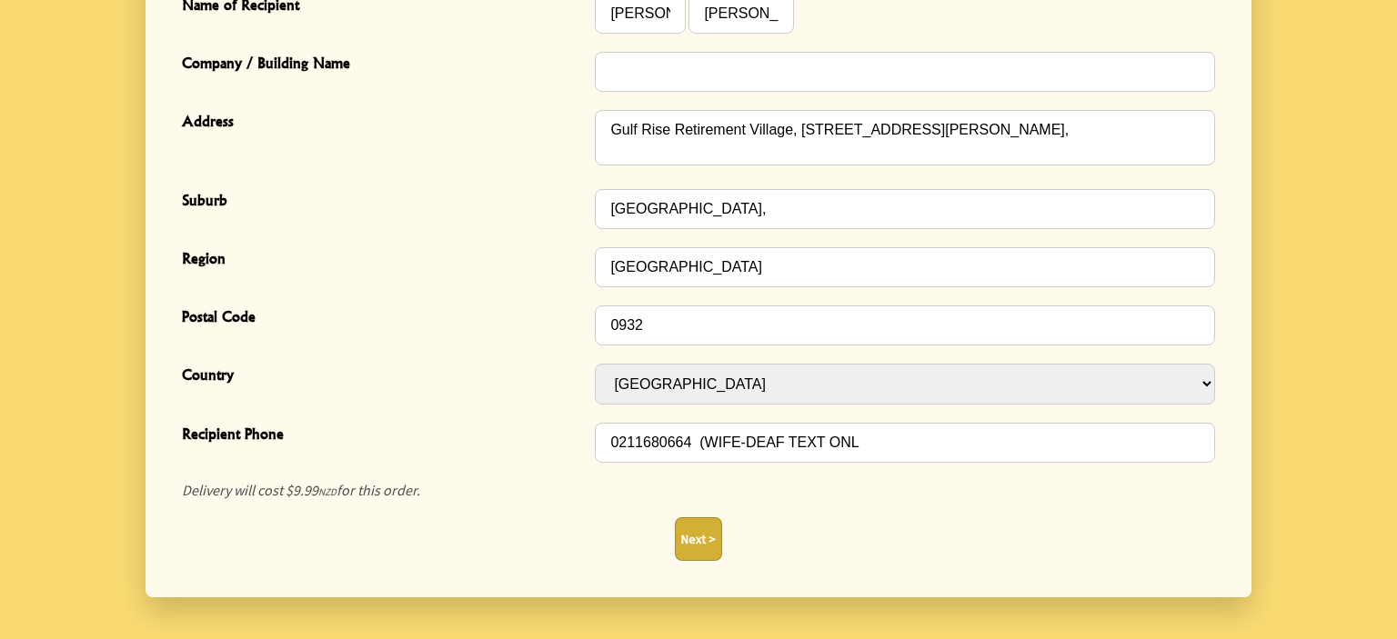
scroll to position [725, 0]
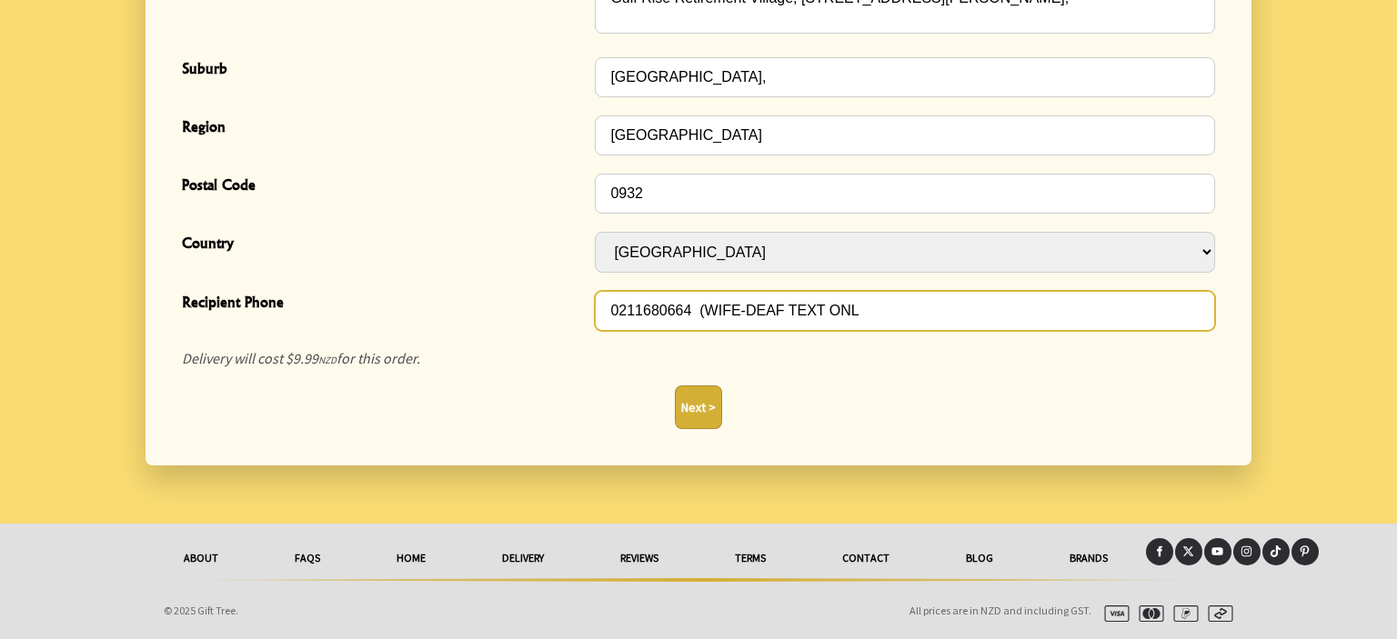
click at [693, 310] on input "0211680664 (WIFE-DEAF TEXT ONL" at bounding box center [905, 311] width 620 height 40
click at [844, 308] on input "0211680664 (WIFE-DEAF TEXT ONL" at bounding box center [905, 311] width 620 height 40
type input "0211680664 (WIFE-DEAF TEXT ONLY)"
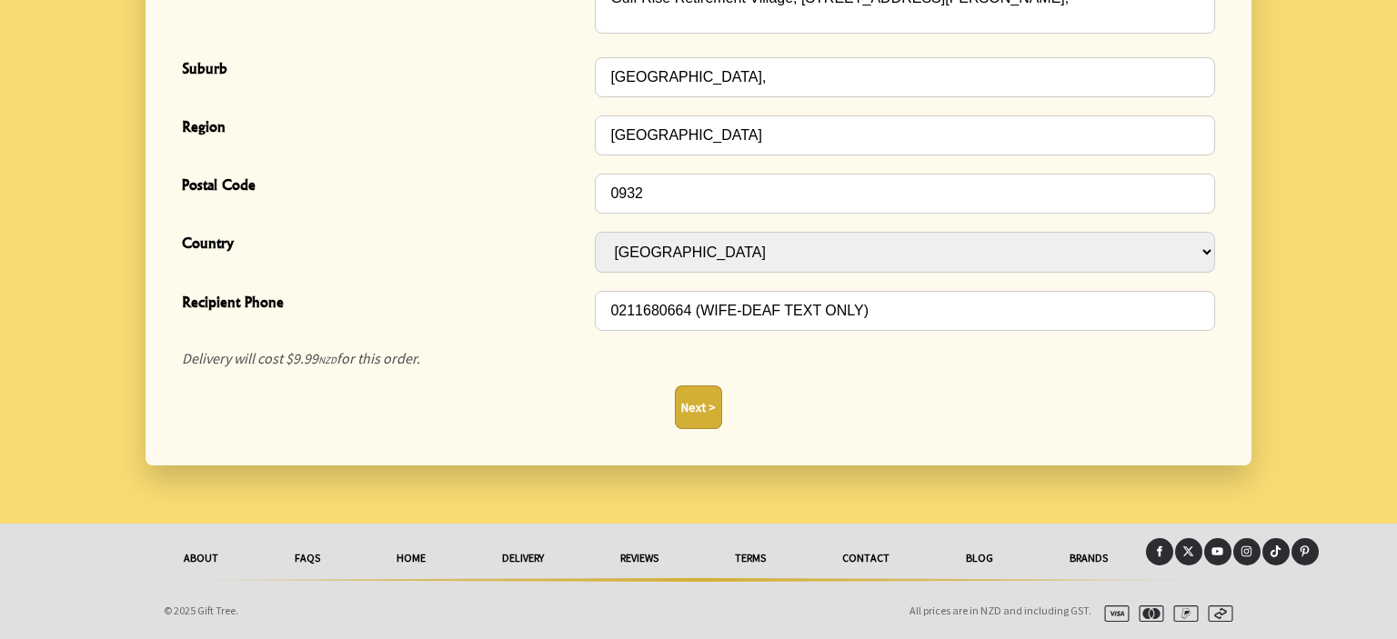
click at [697, 406] on button "Next >" at bounding box center [698, 408] width 47 height 44
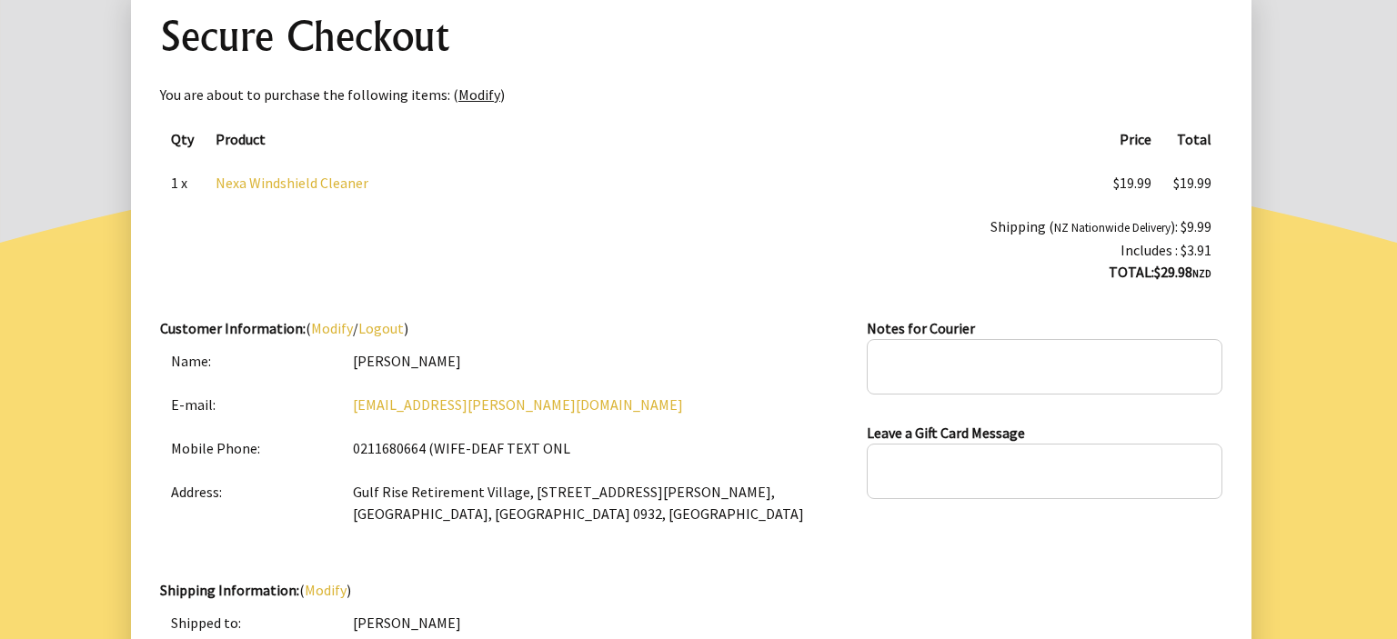
scroll to position [192, 0]
drag, startPoint x: 868, startPoint y: 362, endPoint x: 867, endPoint y: 371, distance: 9.3
click at [867, 371] on textarea at bounding box center [1045, 367] width 356 height 55
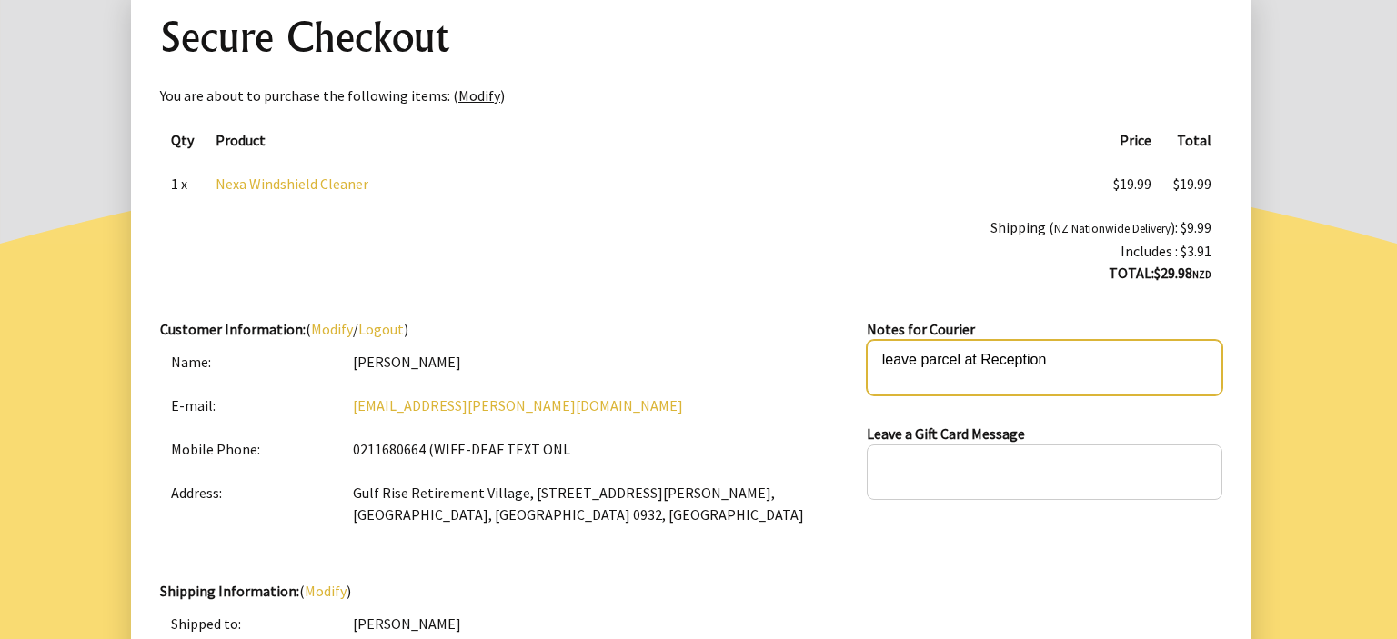
type textarea "leave parcel at Reception"
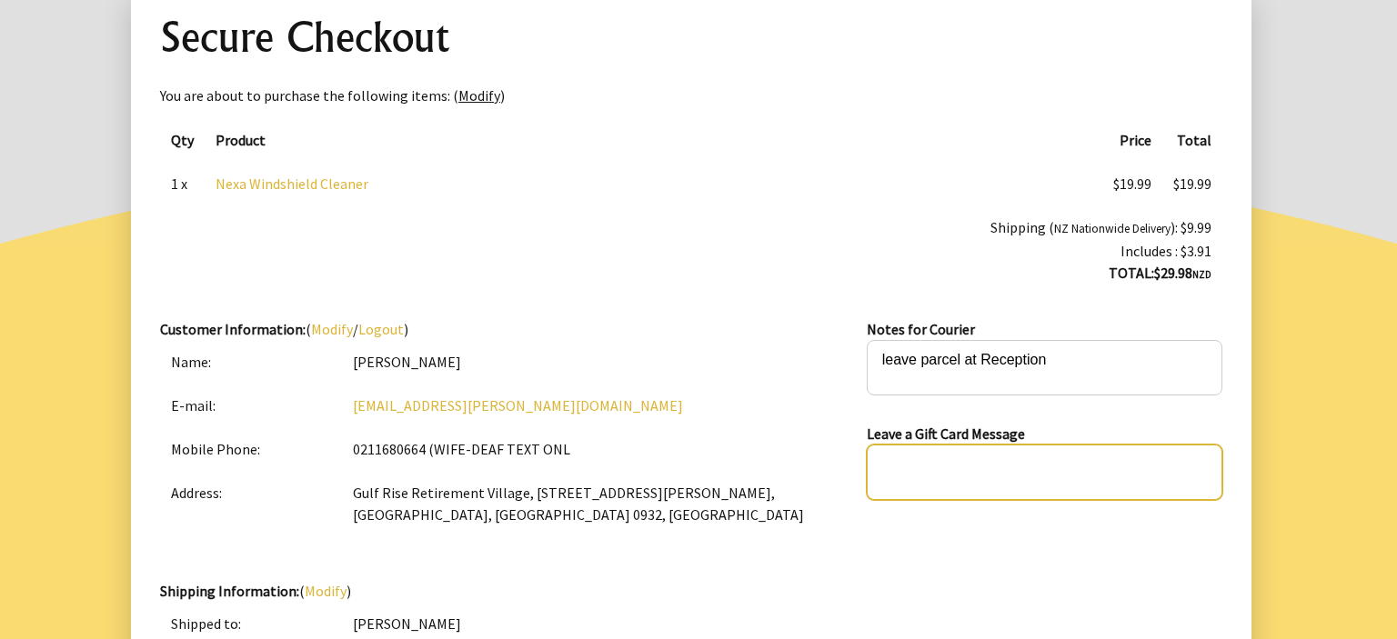
click at [891, 472] on textarea at bounding box center [1045, 472] width 356 height 55
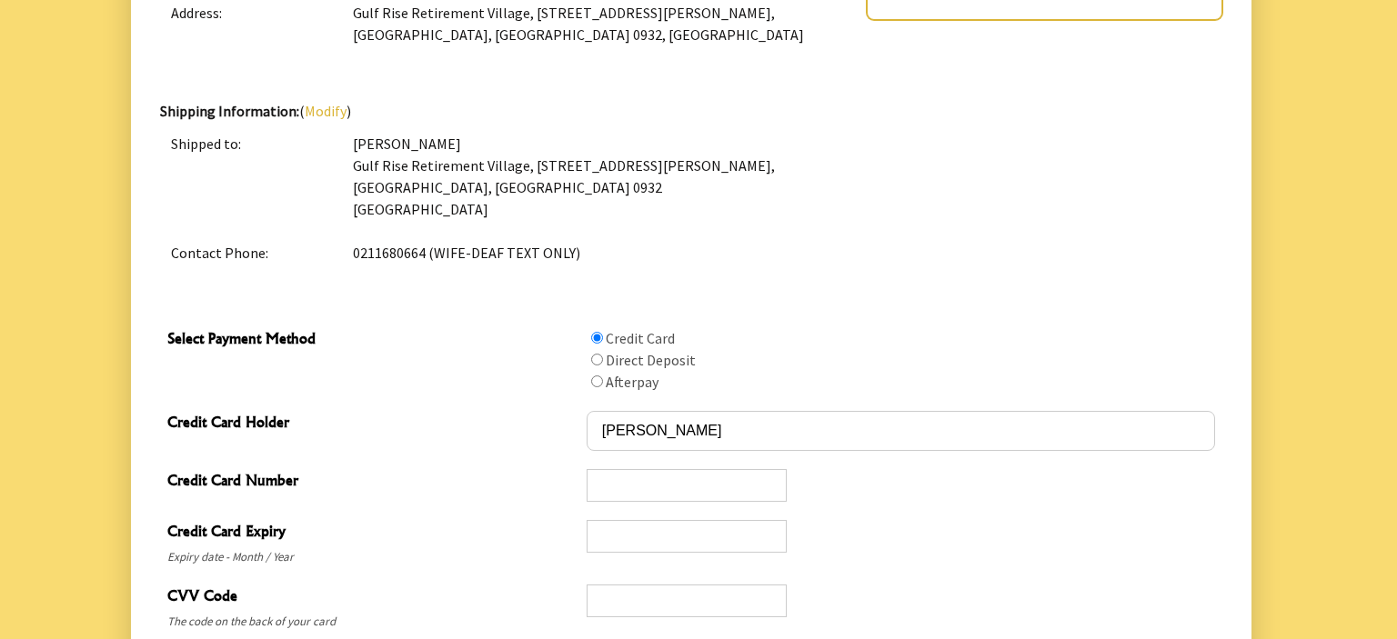
scroll to position [767, 0]
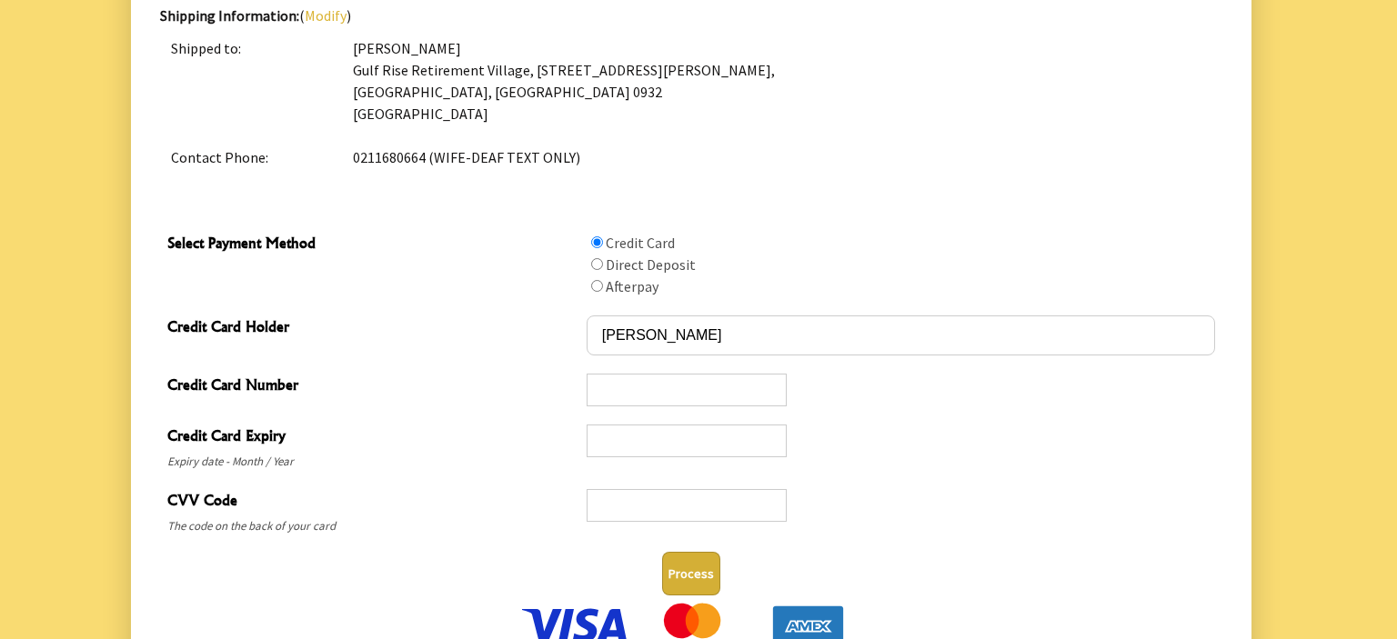
type textarea "no"
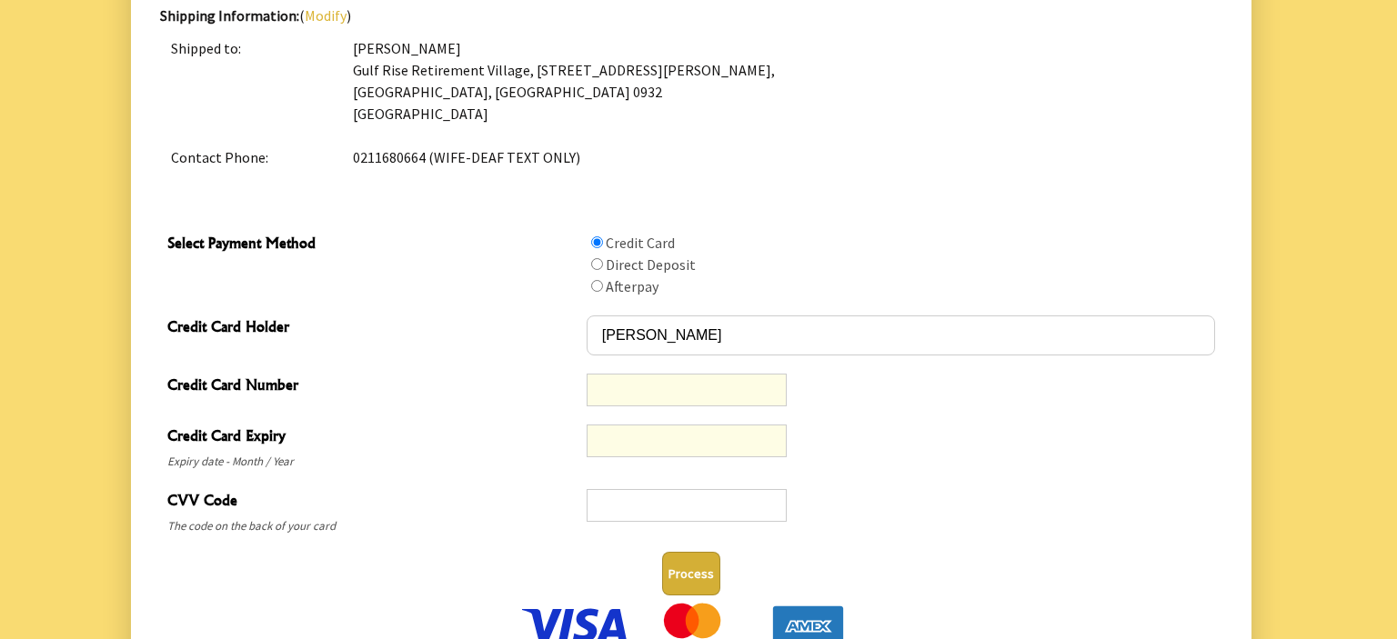
click at [893, 446] on div at bounding box center [901, 448] width 628 height 50
click at [1155, 476] on div "Credit Card Expiry Expiry date - Month / Year" at bounding box center [691, 448] width 1062 height 65
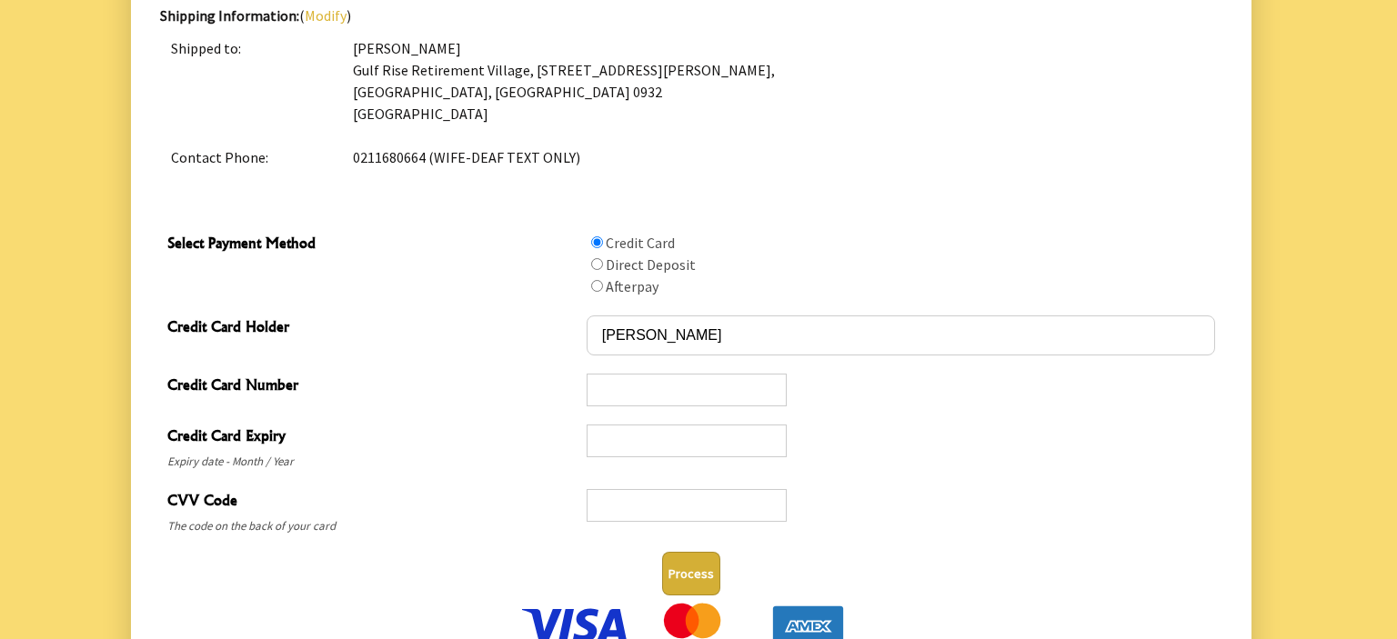
click at [1008, 404] on div at bounding box center [901, 390] width 628 height 36
click at [1297, 528] on div at bounding box center [698, 53] width 1397 height 1284
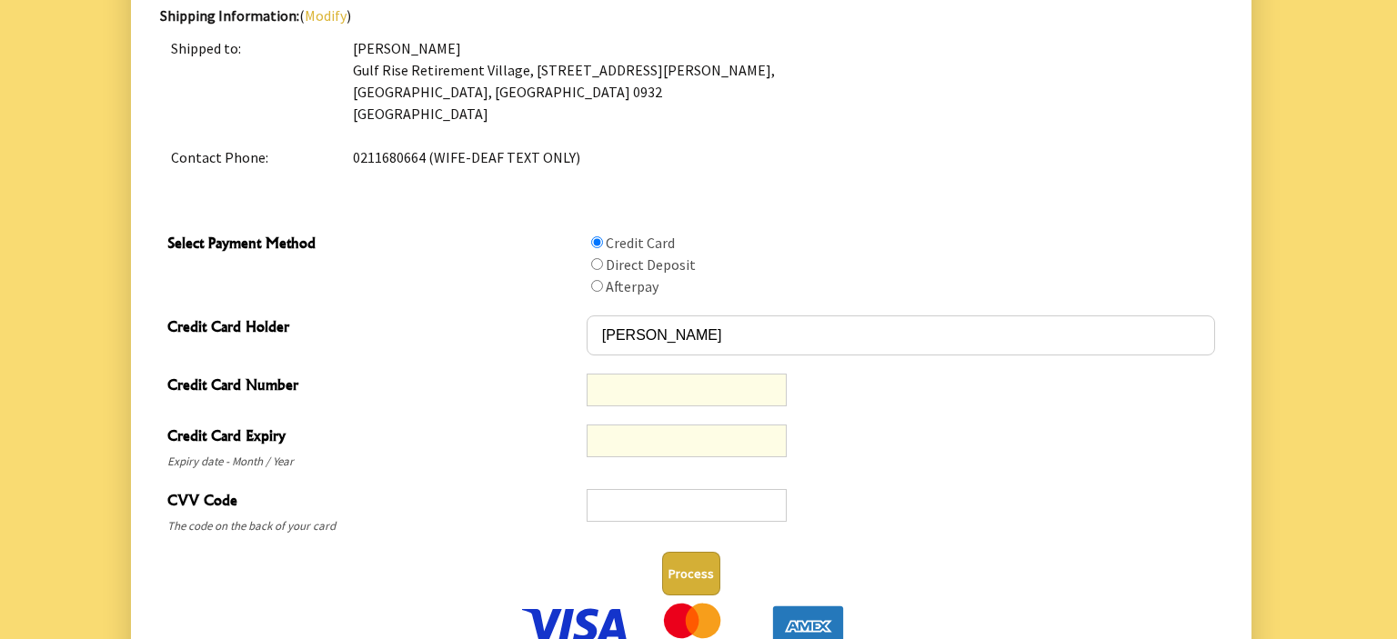
click at [935, 490] on div at bounding box center [901, 512] width 628 height 50
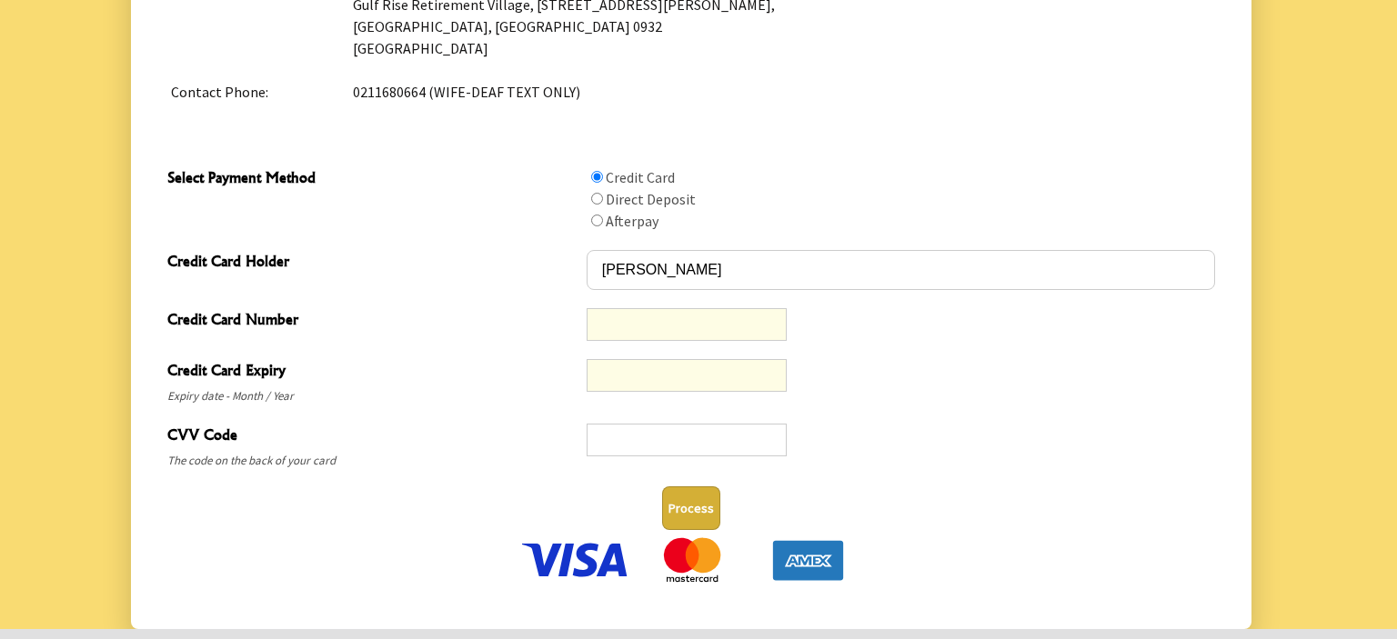
scroll to position [864, 0]
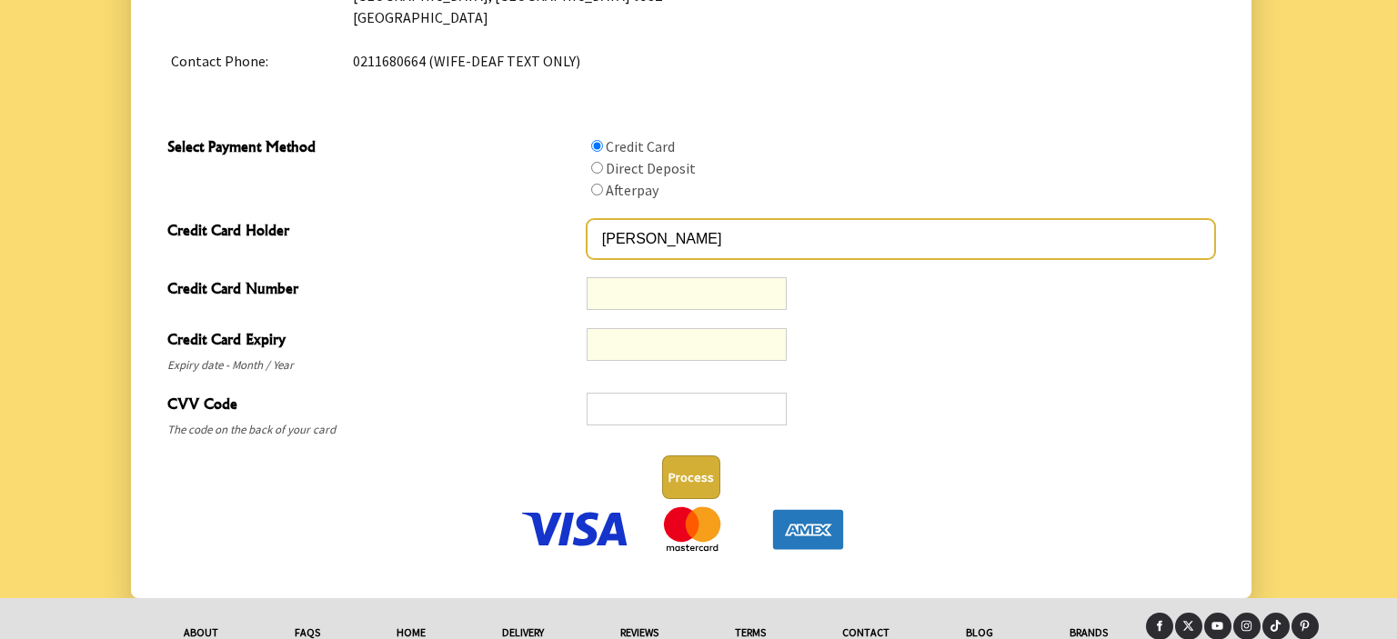
drag, startPoint x: 683, startPoint y: 236, endPoint x: 635, endPoint y: 247, distance: 49.6
click at [614, 245] on input "BOB BURCH" at bounding box center [901, 239] width 628 height 40
type input "B"
type input "w"
type input "W R BURCH"
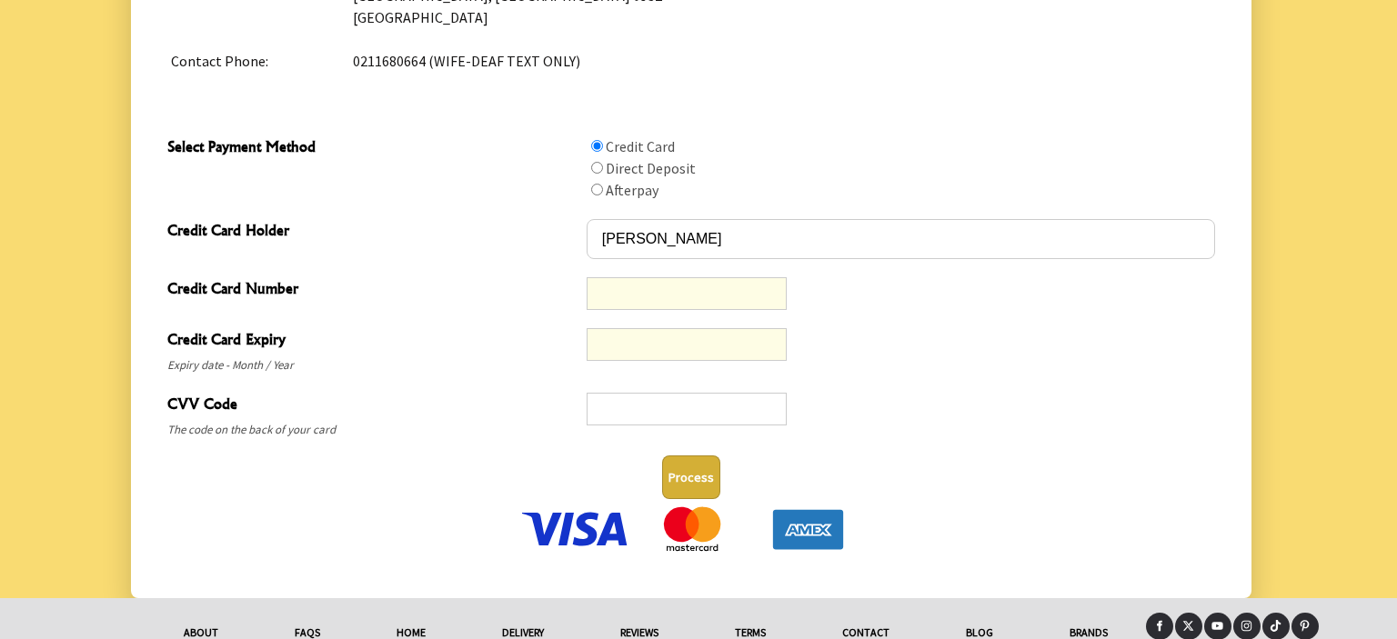
click at [594, 344] on div at bounding box center [687, 344] width 200 height 33
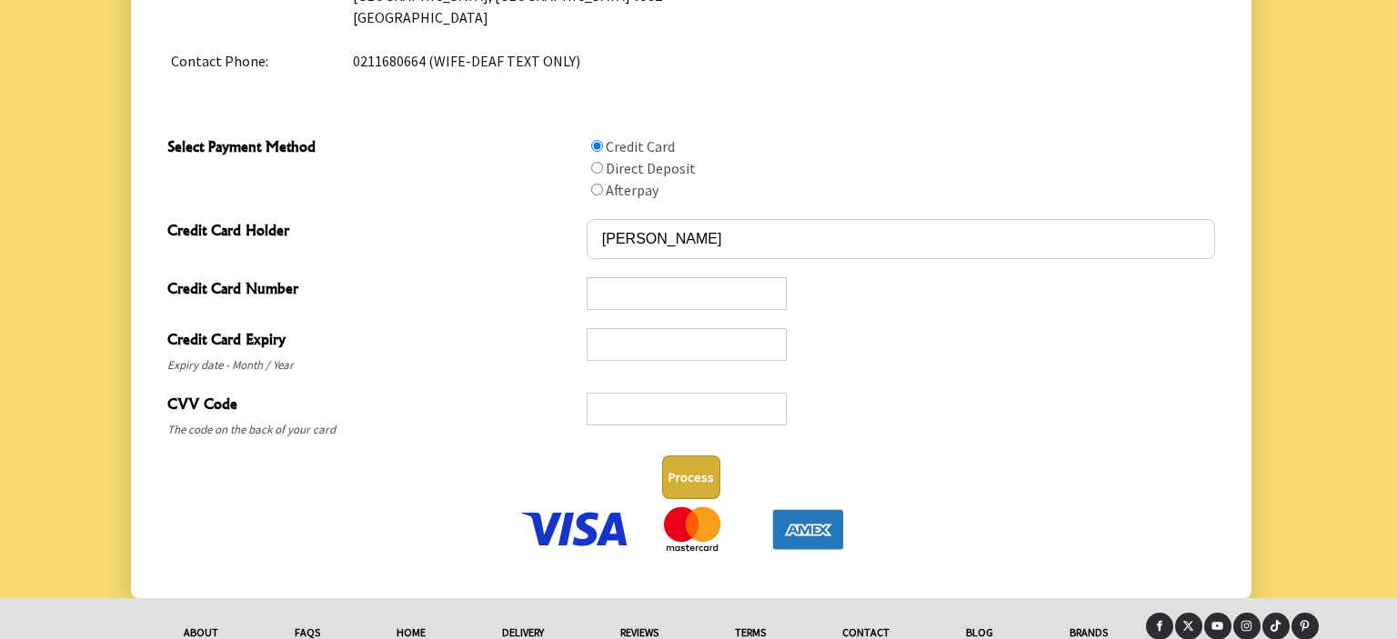
click at [958, 490] on div "Process" at bounding box center [691, 478] width 1048 height 44
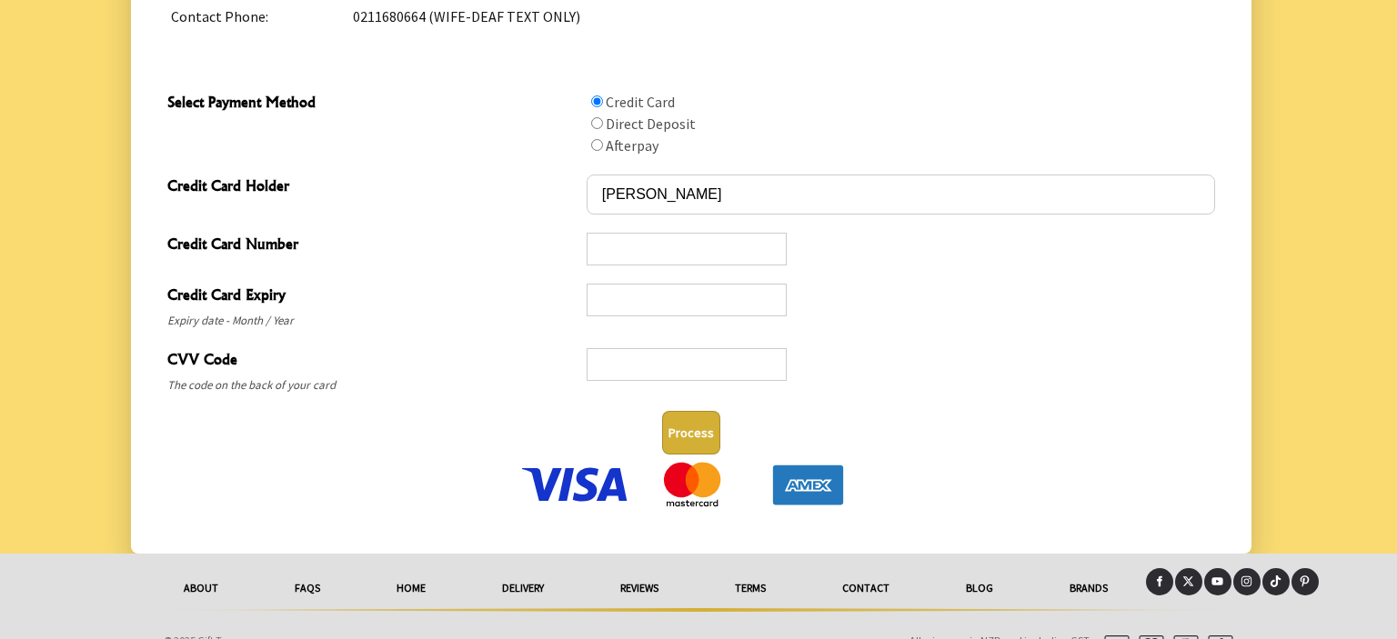
scroll to position [938, 0]
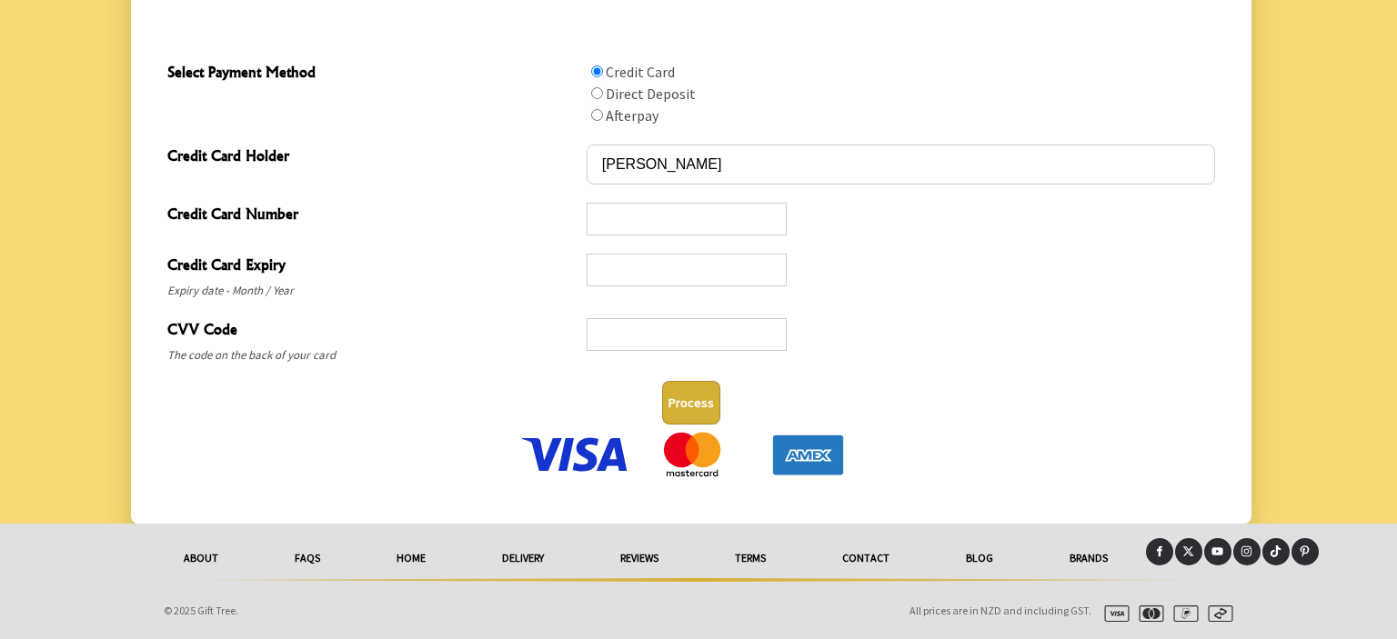
click at [697, 409] on button "Process" at bounding box center [691, 403] width 58 height 44
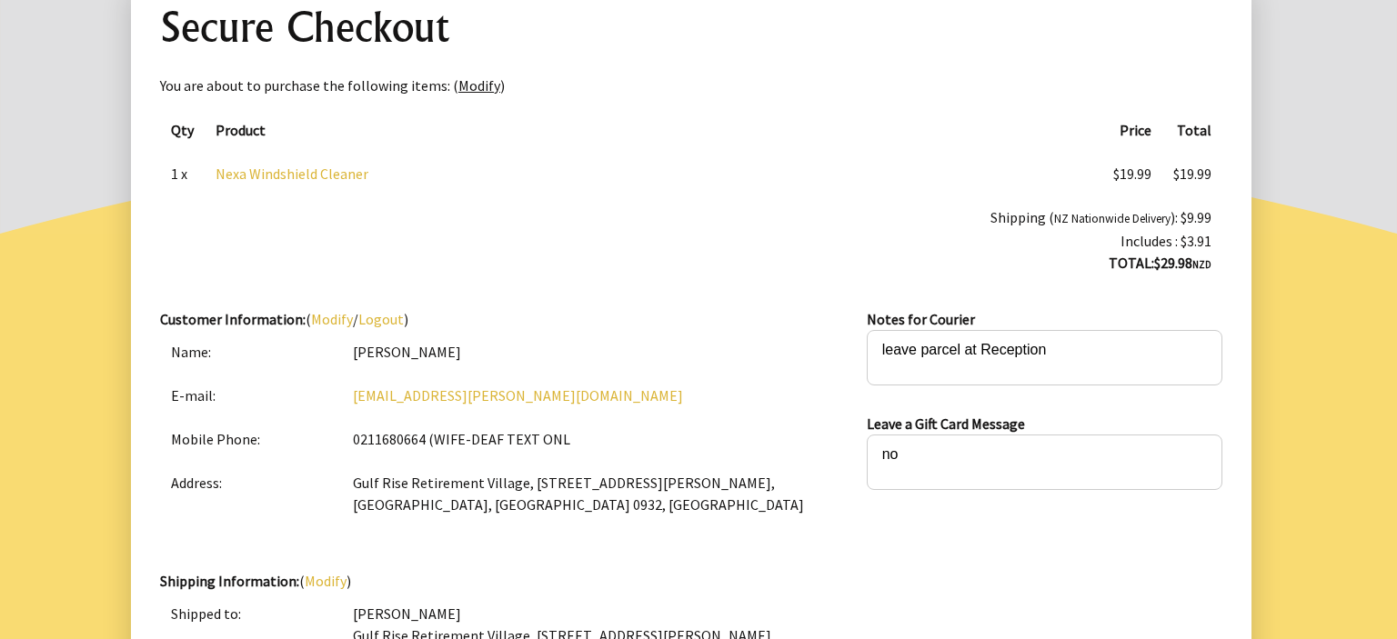
scroll to position [170, 0]
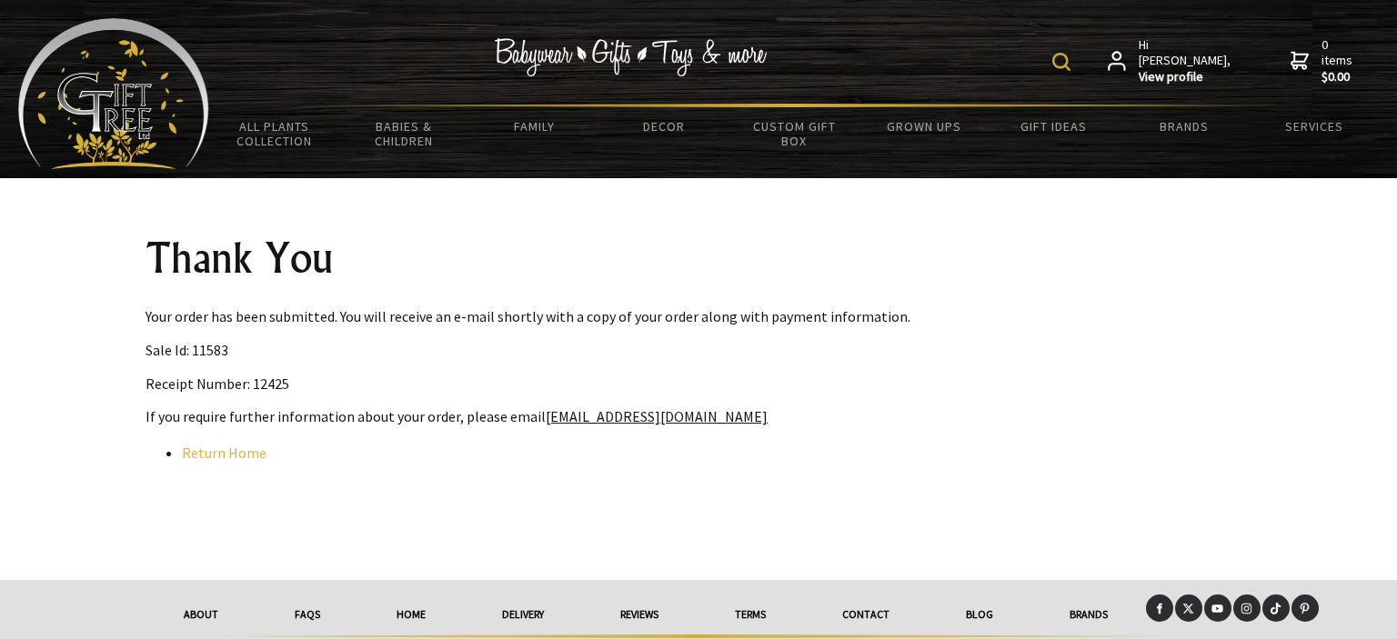
click at [197, 454] on link "Return Home" at bounding box center [224, 453] width 85 height 18
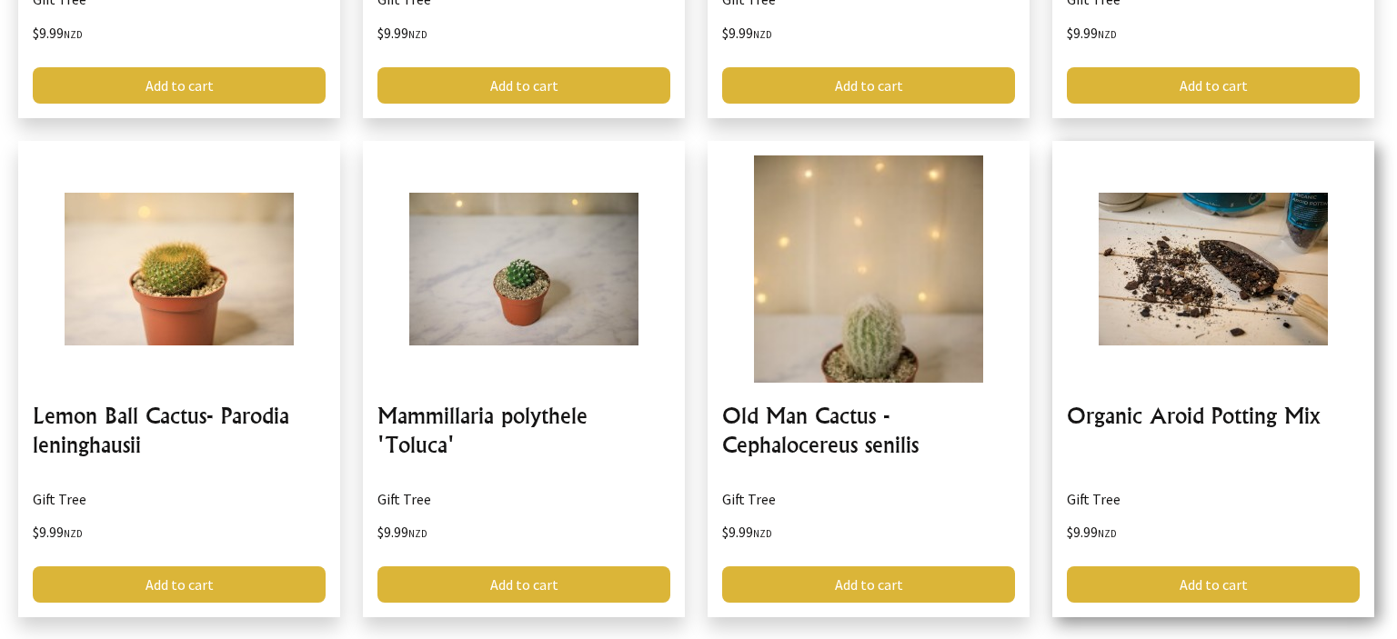
scroll to position [4513, 0]
